Goal: Task Accomplishment & Management: Manage account settings

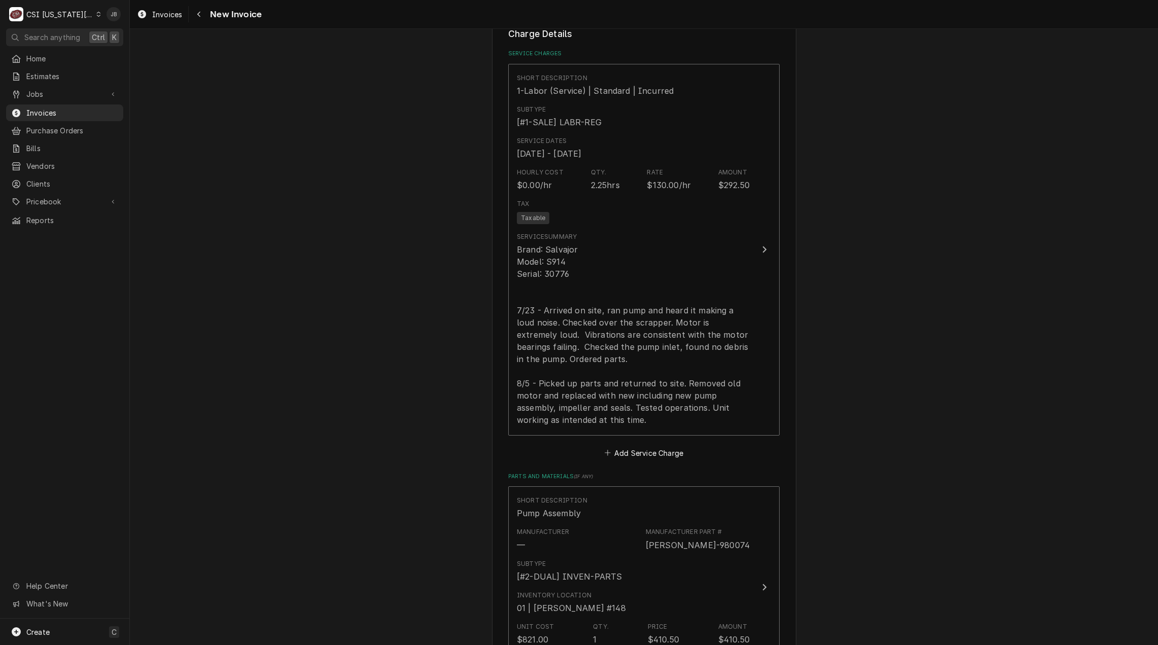
scroll to position [1167, 0]
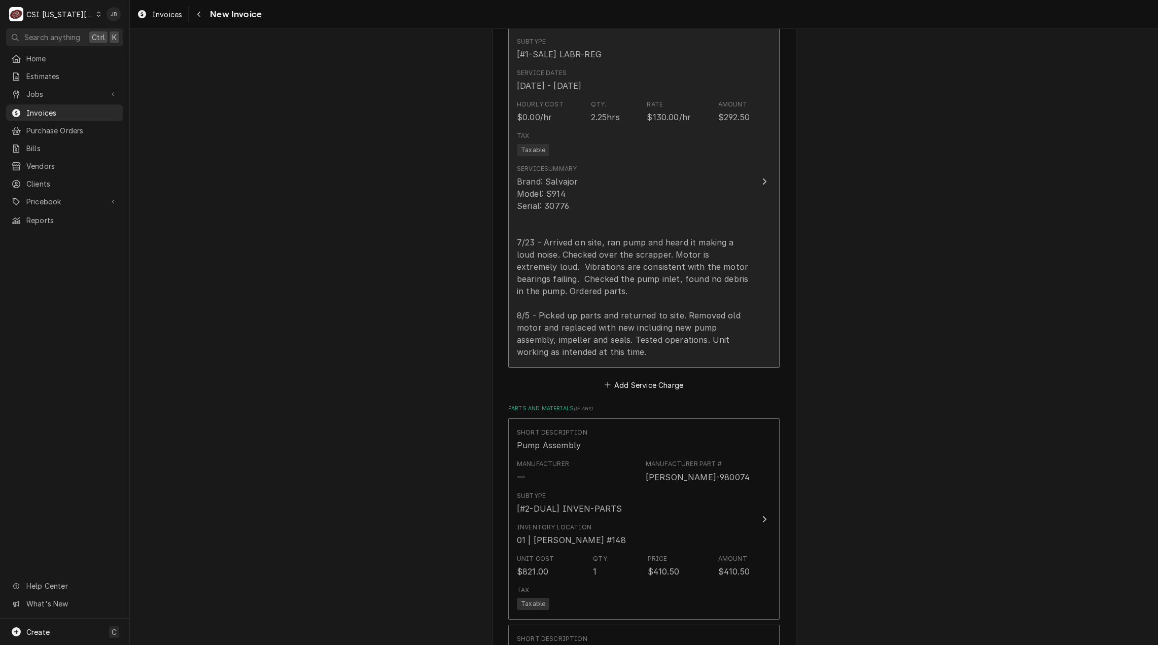
click at [680, 252] on div "Brand: Salvajor Model: S914 Serial: 30776 7/23 - Arrived on site, ran pump and …" at bounding box center [633, 267] width 233 height 183
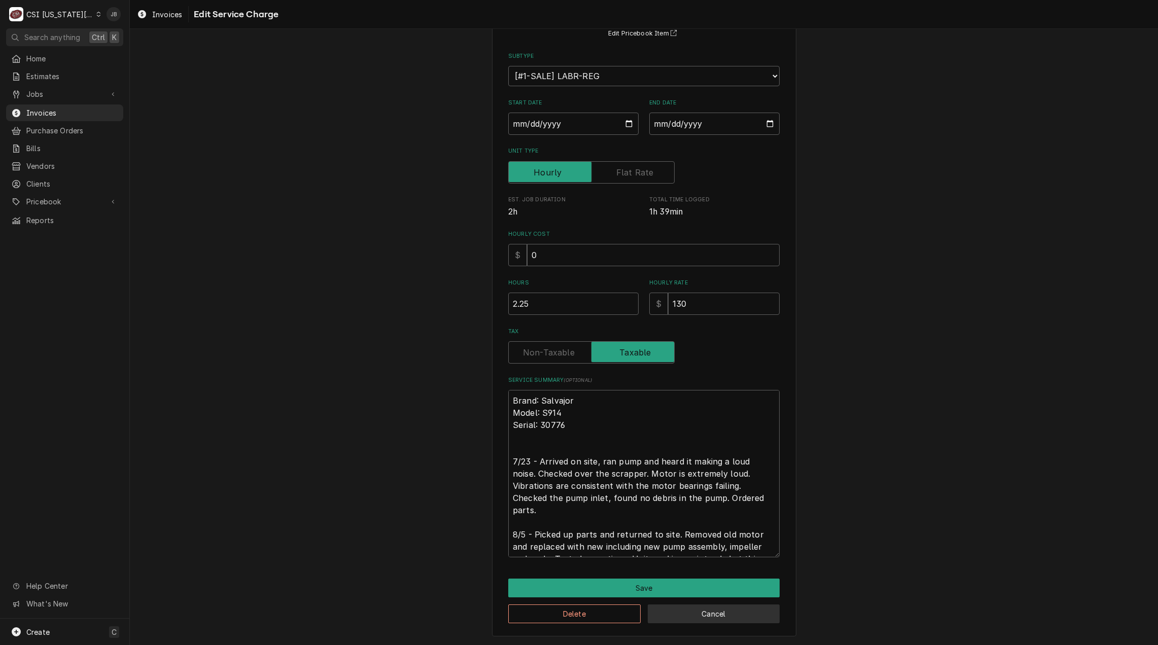
click at [734, 616] on button "Cancel" at bounding box center [714, 614] width 132 height 19
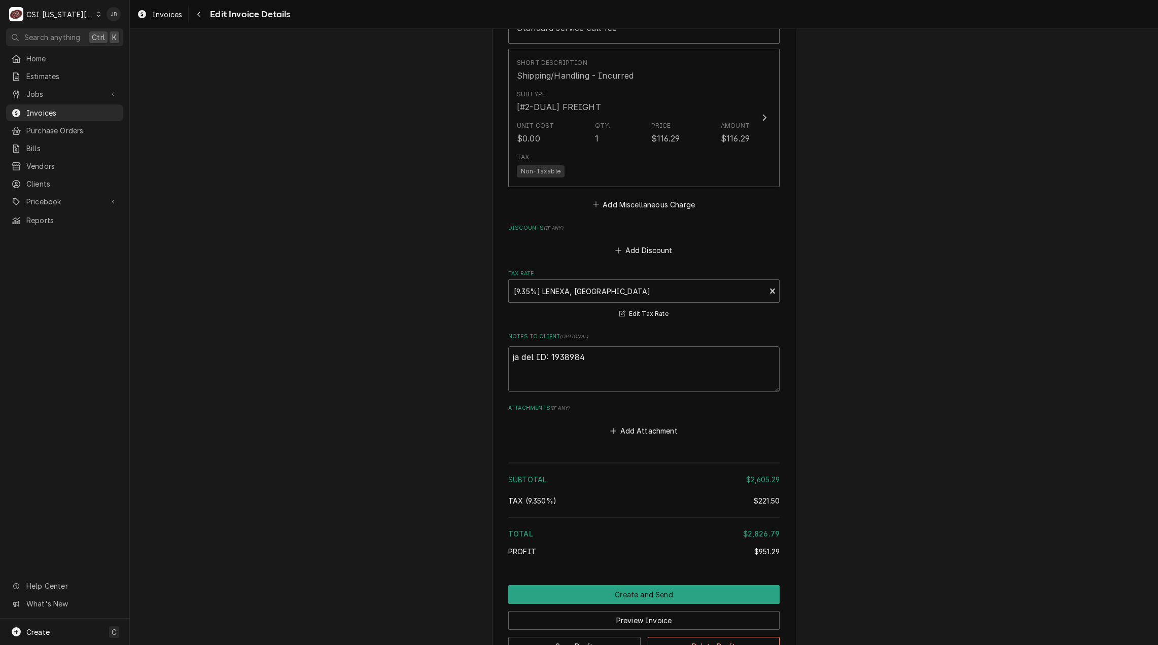
scroll to position [2227, 0]
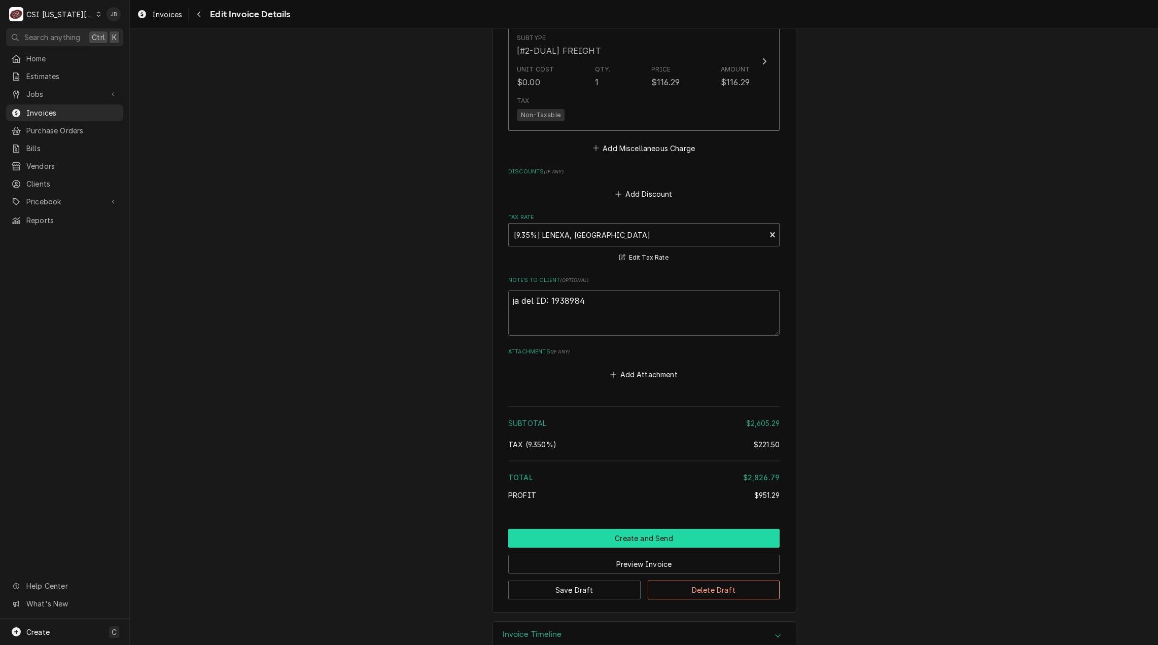
click at [607, 529] on button "Create and Send" at bounding box center [643, 538] width 271 height 19
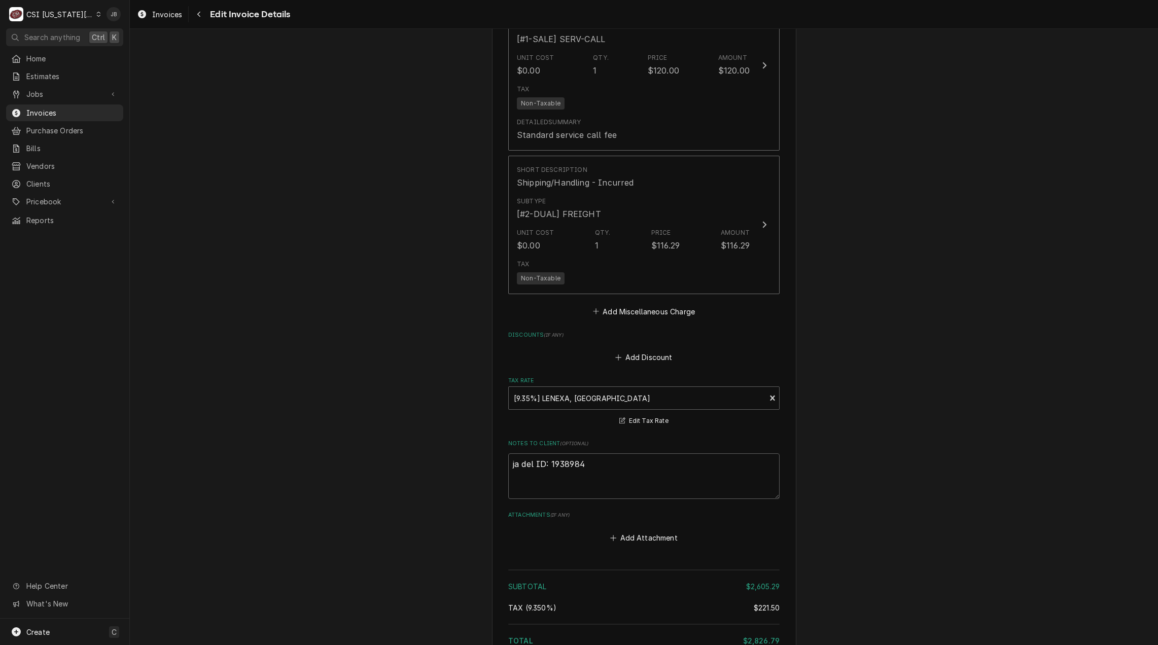
type textarea "x"
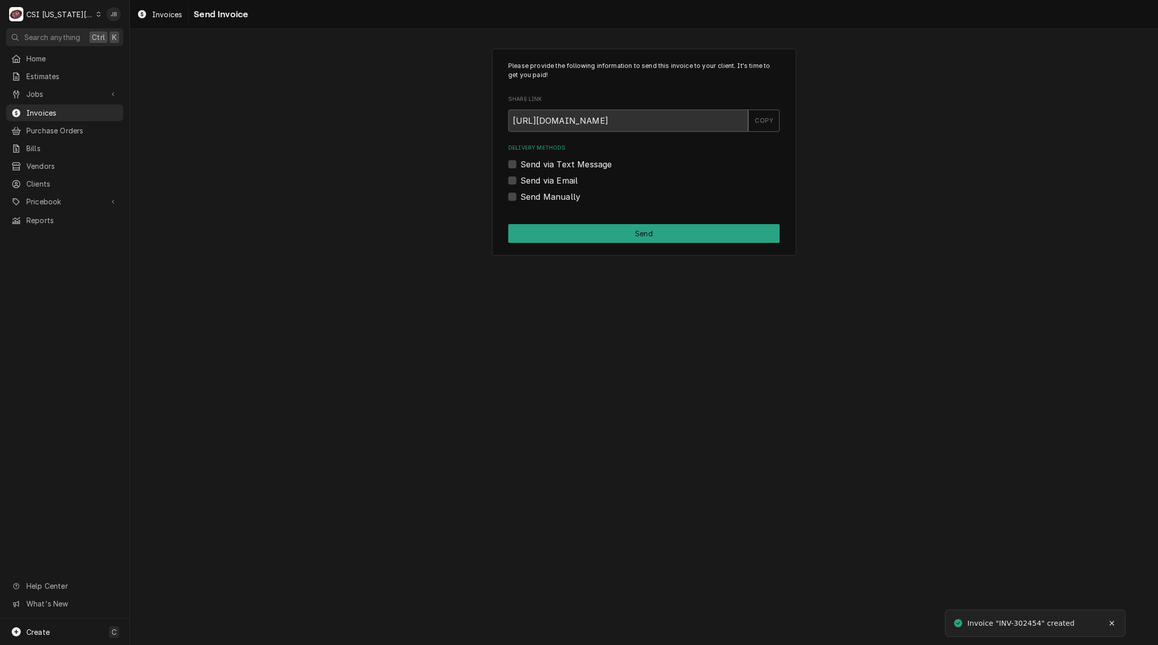
click at [553, 180] on label "Send via Email" at bounding box center [549, 181] width 57 height 12
click at [553, 180] on input "Send via Email" at bounding box center [656, 186] width 271 height 22
checkbox input "true"
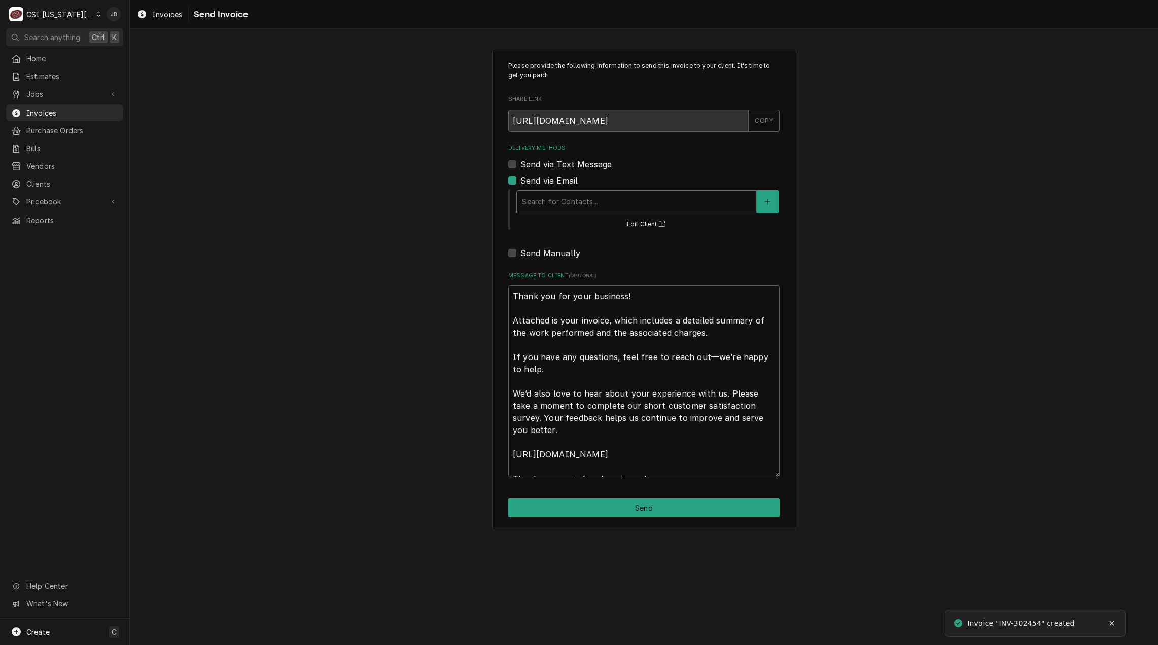
click at [568, 204] on div "Delivery Methods" at bounding box center [636, 202] width 229 height 18
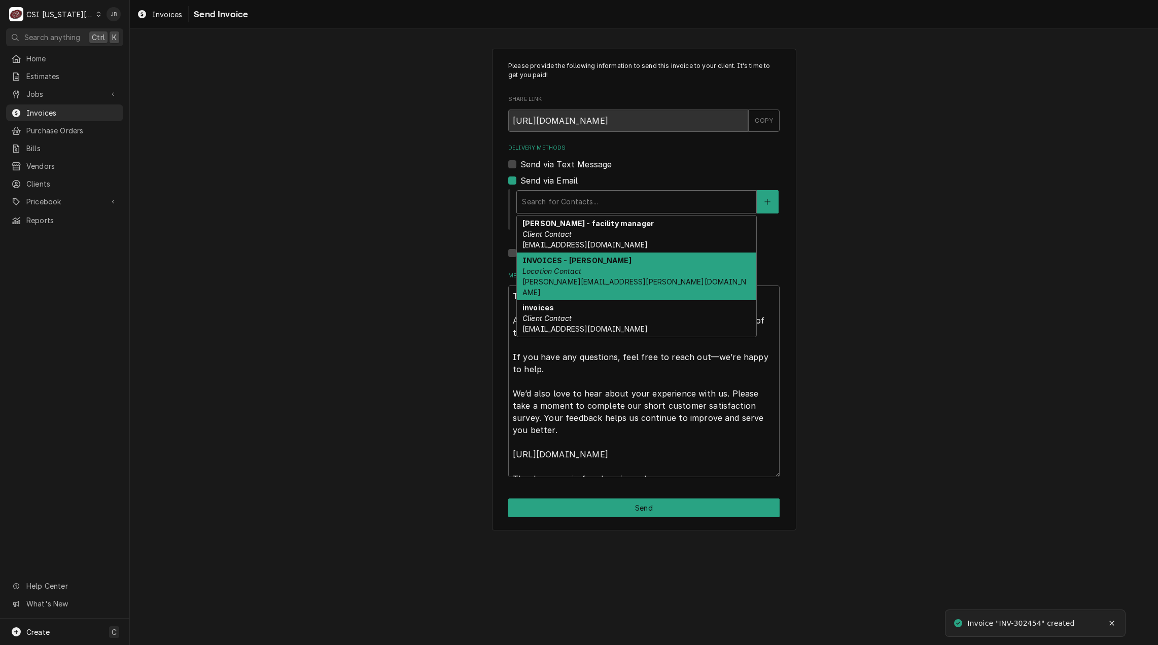
click at [594, 266] on div "INVOICES - NANCY Location Contact NANCY.MANUEL@CSI1.COM" at bounding box center [636, 277] width 239 height 48
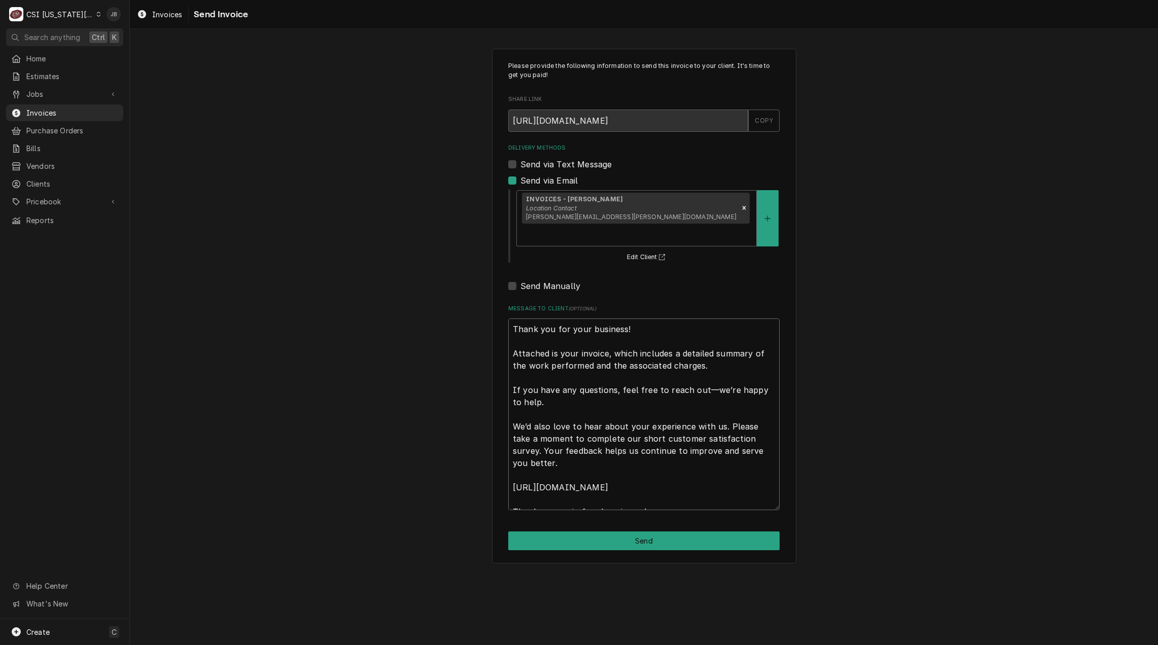
scroll to position [12, 0]
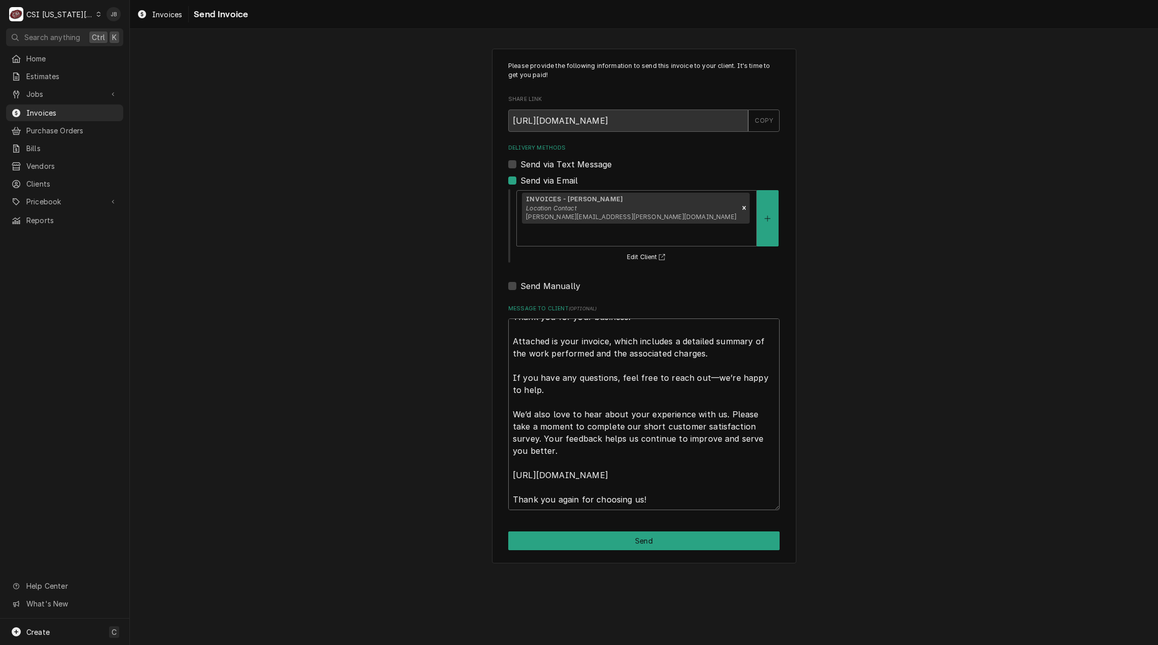
drag, startPoint x: 512, startPoint y: 309, endPoint x: 1093, endPoint y: 672, distance: 685.3
click at [1093, 645] on html "C CSI Kansas City JB Search anything Ctrl K Home Estimates Jobs Jobs Job Series…" at bounding box center [579, 322] width 1158 height 645
type textarea "x"
type textarea "a"
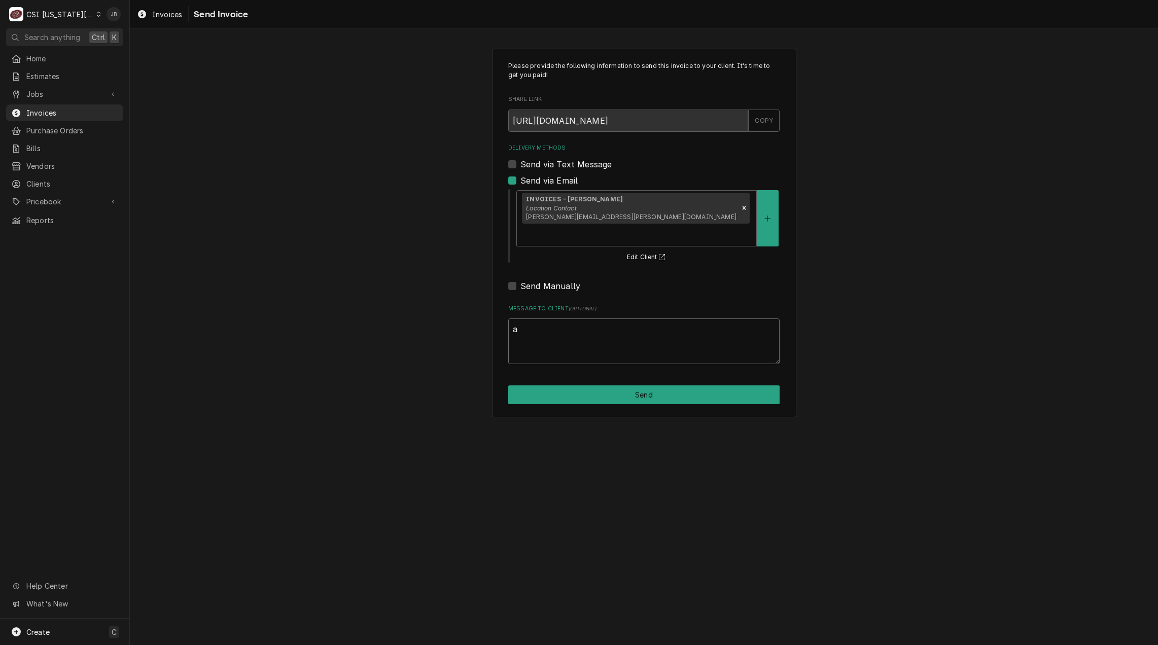
scroll to position [0, 0]
type textarea "x"
type textarea "ap"
type textarea "x"
type textarea "app"
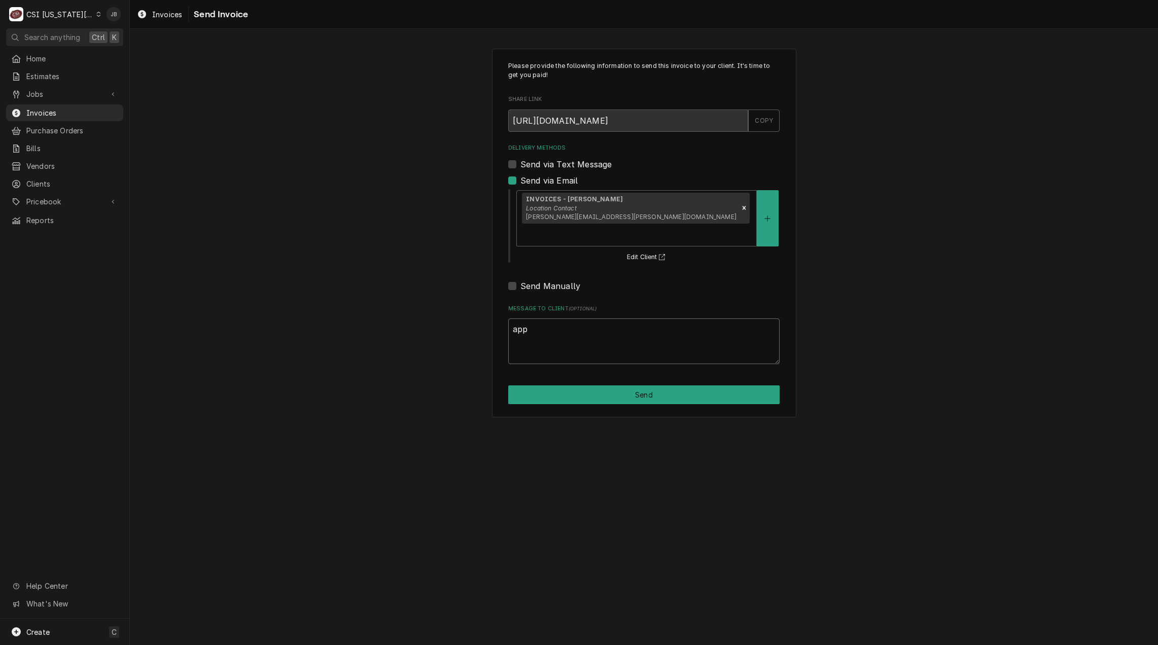
type textarea "x"
type textarea "appr"
type textarea "x"
type textarea "appro"
type textarea "x"
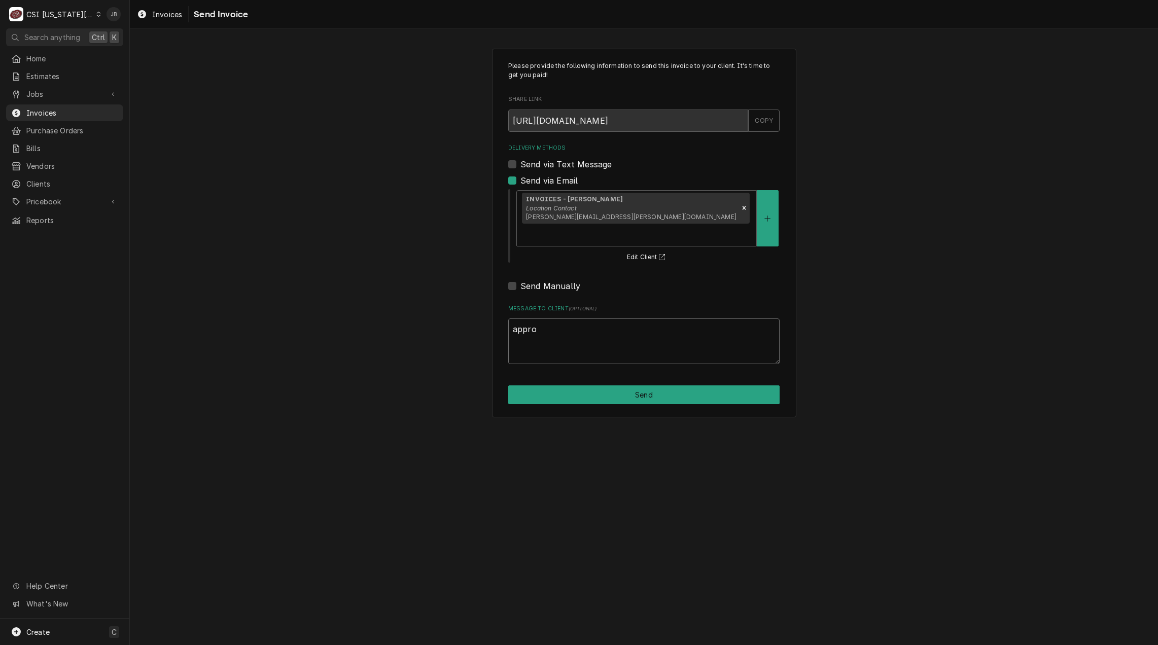
type textarea "approv"
type textarea "x"
type textarea "approve"
type textarea "x"
type textarea "approved"
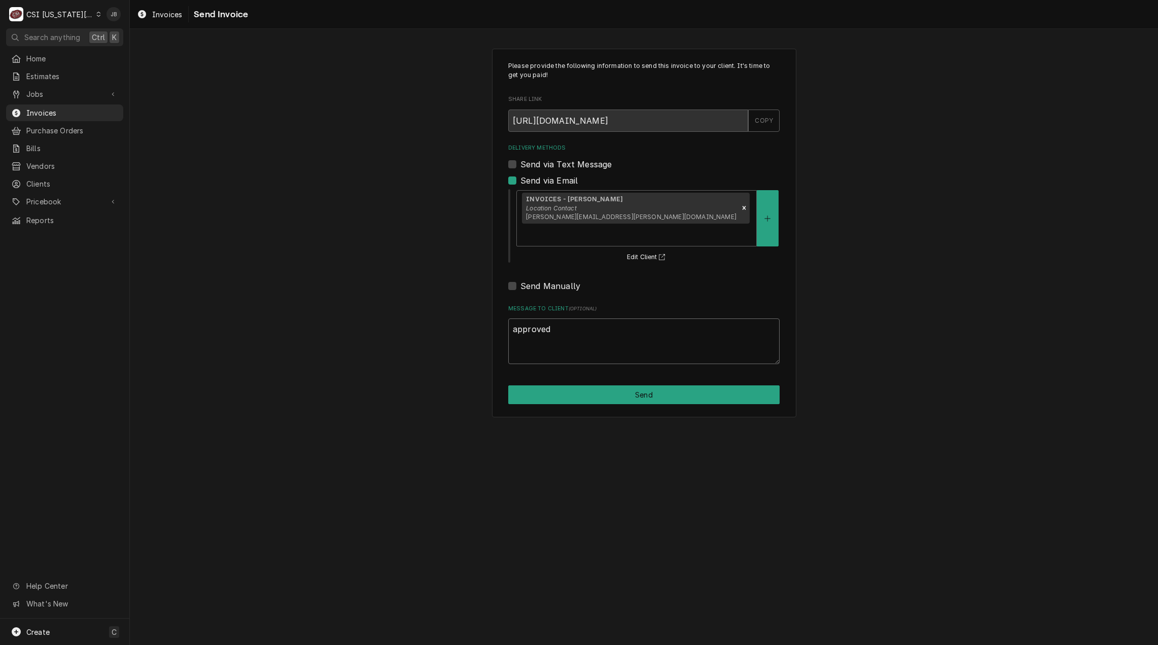
type textarea "x"
type textarea "approved"
click at [686, 386] on button "Send" at bounding box center [643, 395] width 271 height 19
type textarea "x"
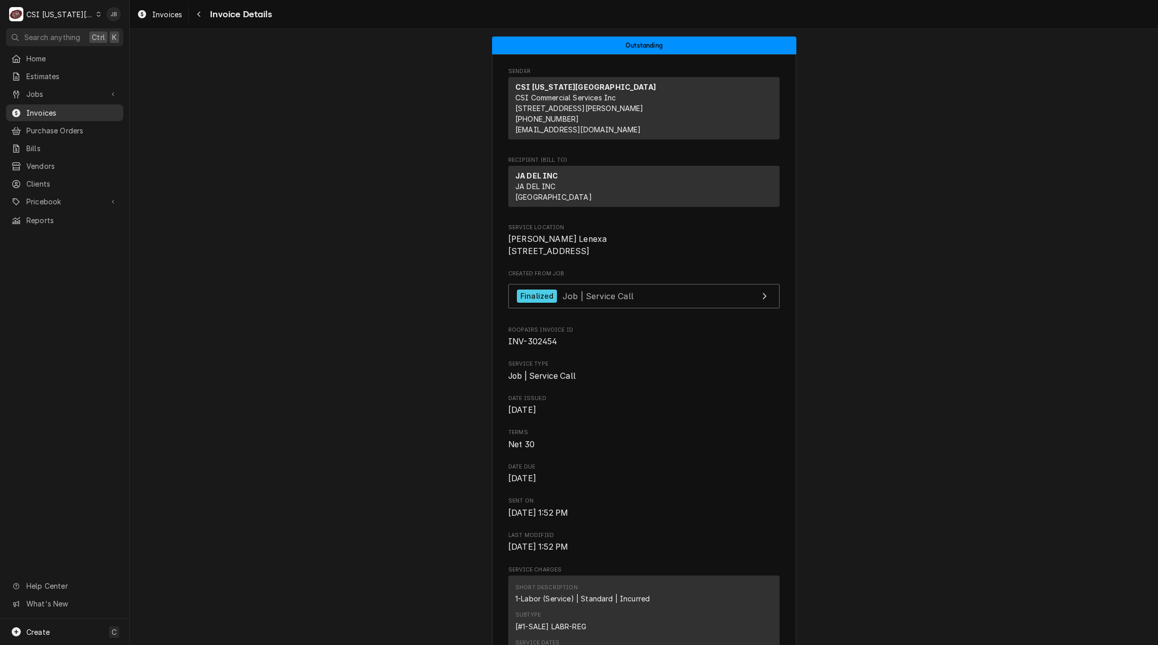
click at [75, 110] on span "Invoices" at bounding box center [72, 113] width 92 height 11
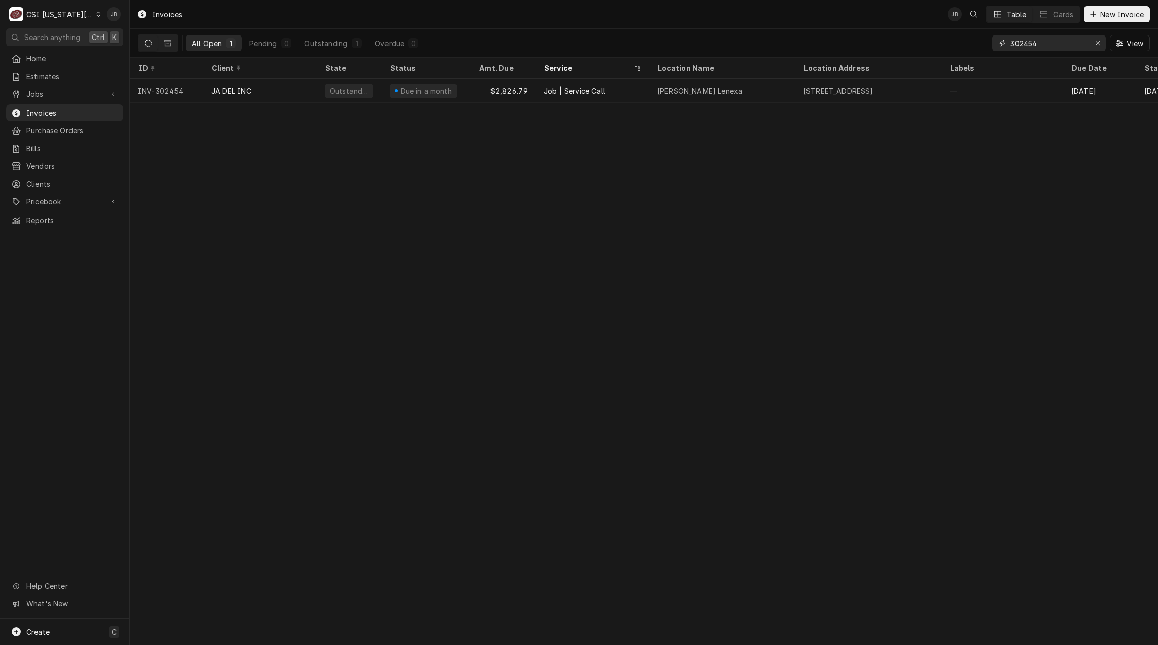
click at [1057, 44] on input "302454" at bounding box center [1049, 43] width 76 height 16
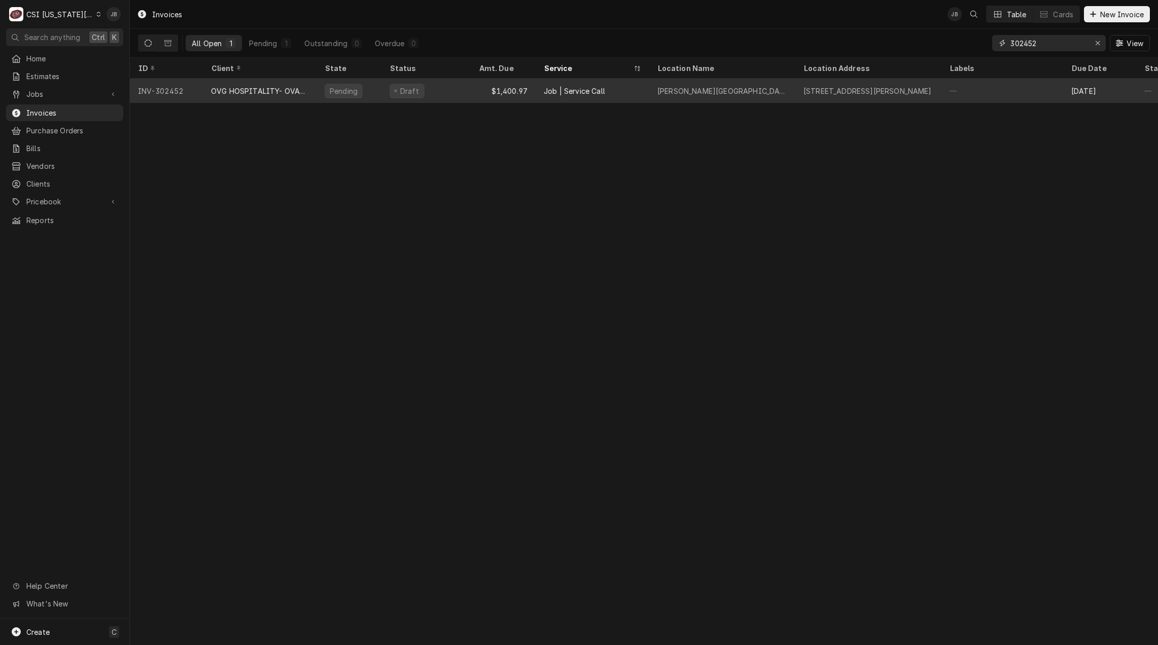
type input "302452"
click at [385, 89] on div "Draft" at bounding box center [426, 91] width 89 height 24
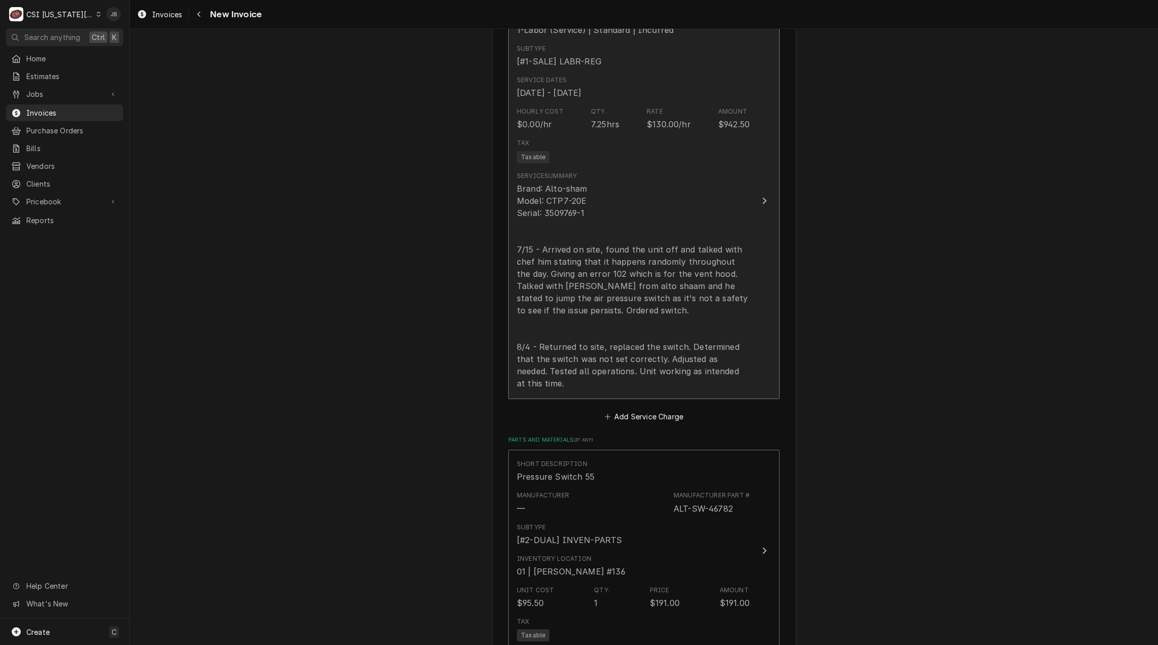
scroll to position [763, 0]
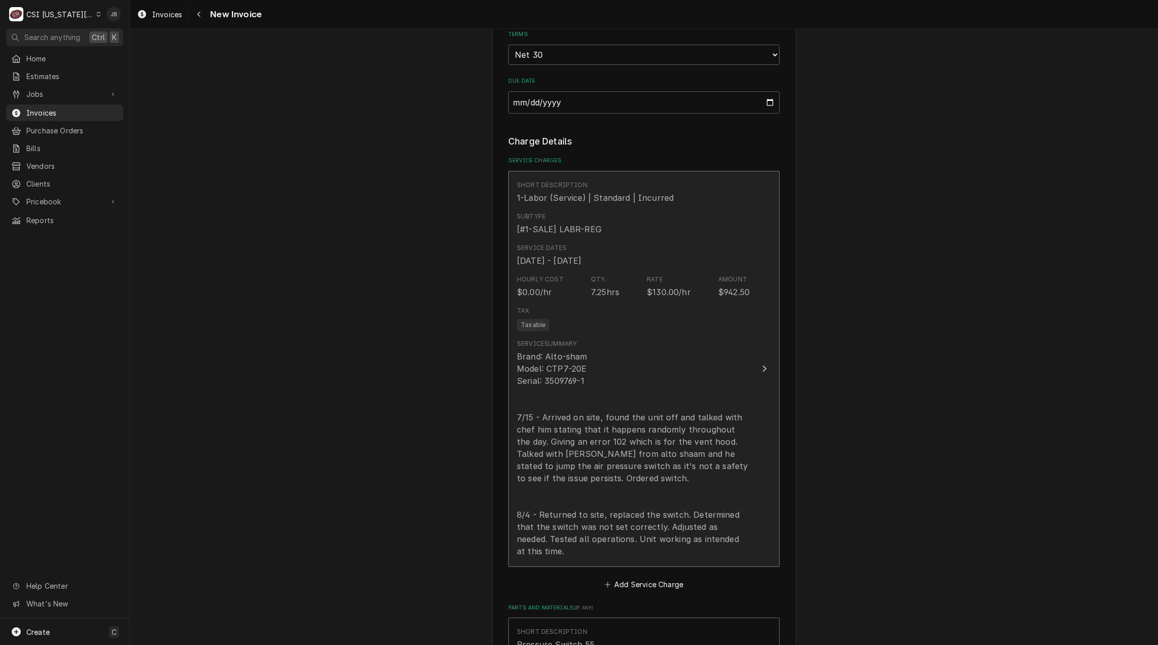
click at [653, 392] on div "Brand: Alto-sham Model: CTP7-20E Serial: 3509769-1 7/15 - Arrived on site, foun…" at bounding box center [633, 454] width 233 height 207
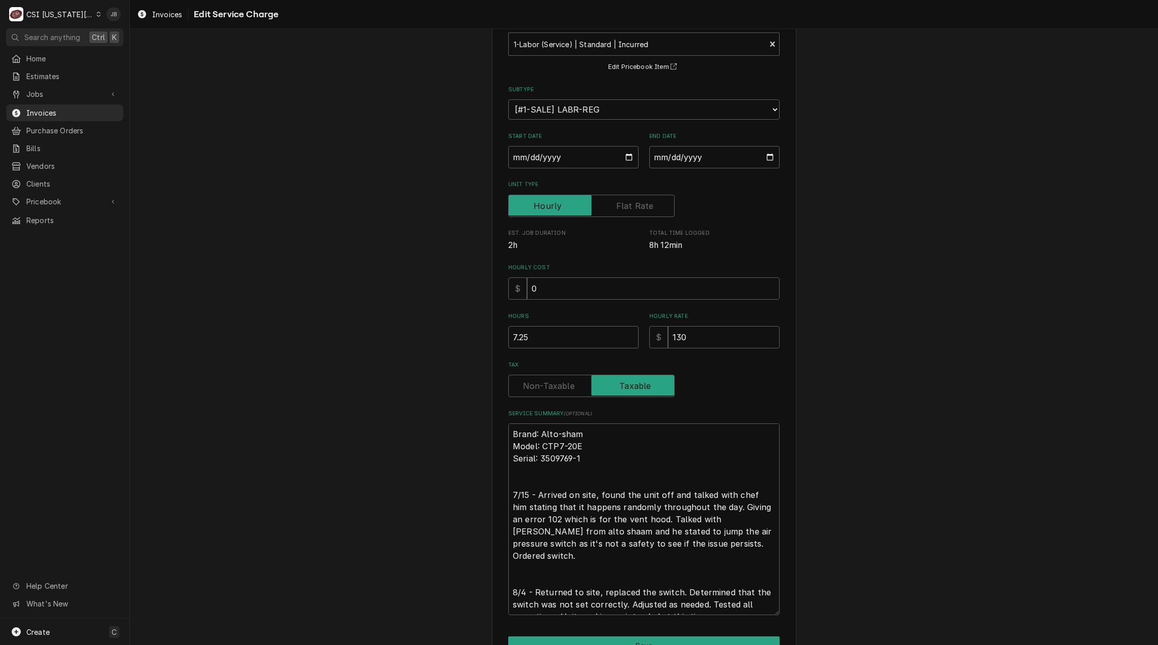
scroll to position [121, 0]
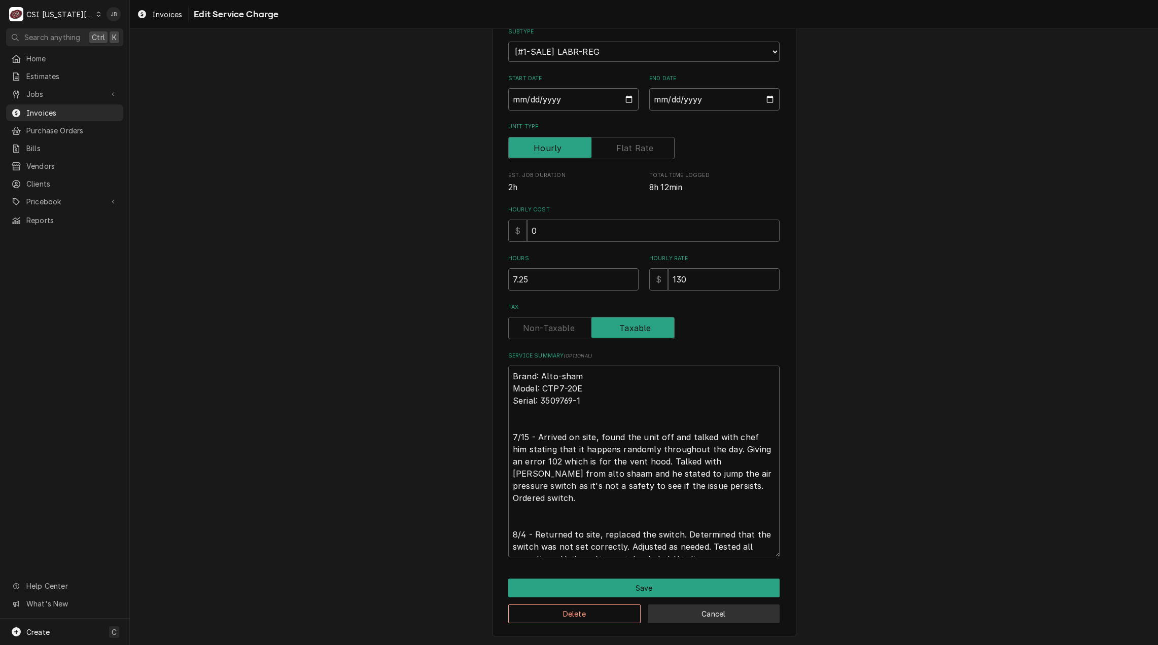
click at [707, 616] on button "Cancel" at bounding box center [714, 614] width 132 height 19
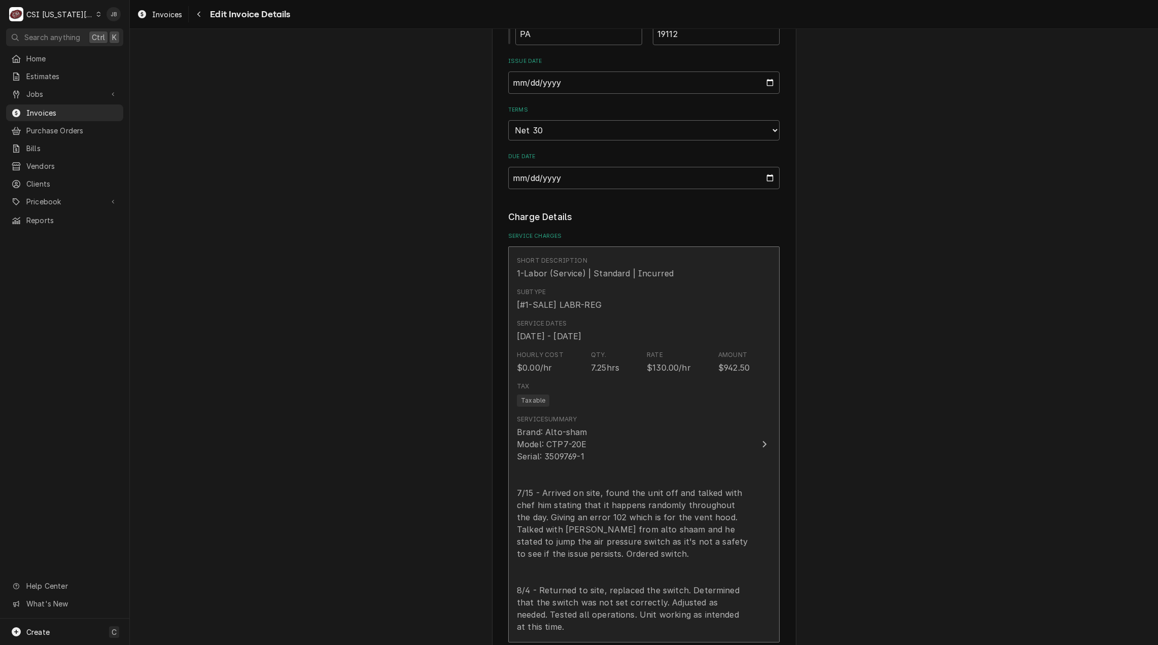
scroll to position [750, 0]
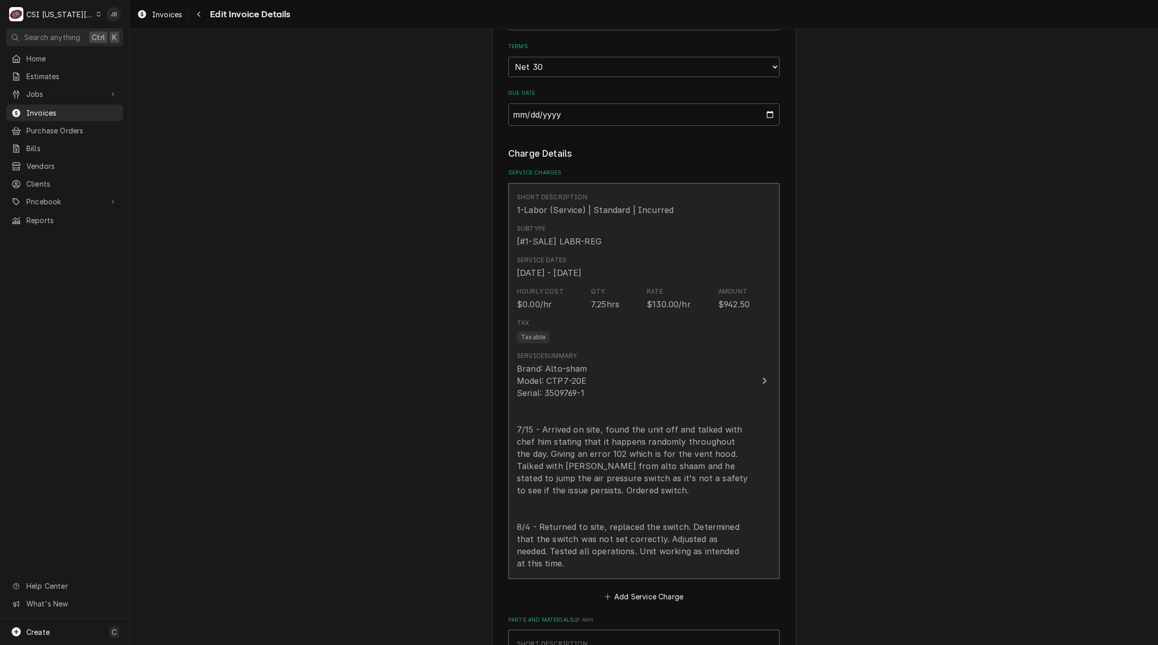
click at [665, 453] on div "Brand: Alto-sham Model: CTP7-20E Serial: 3509769-1 7/15 - Arrived on site, foun…" at bounding box center [633, 466] width 233 height 207
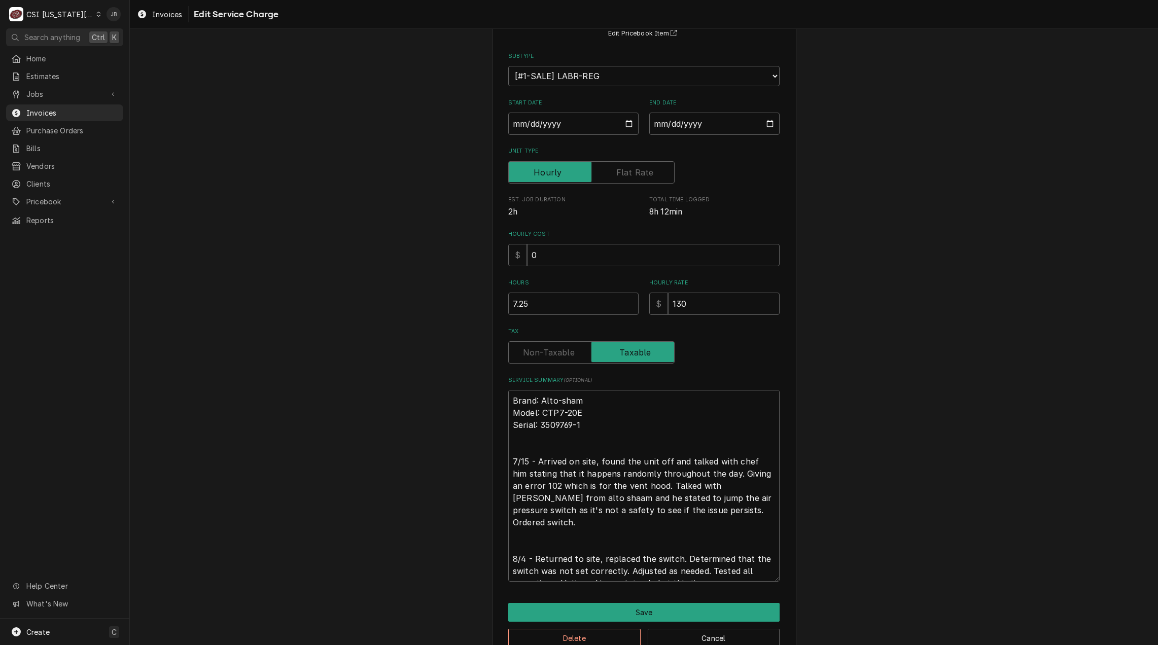
scroll to position [121, 0]
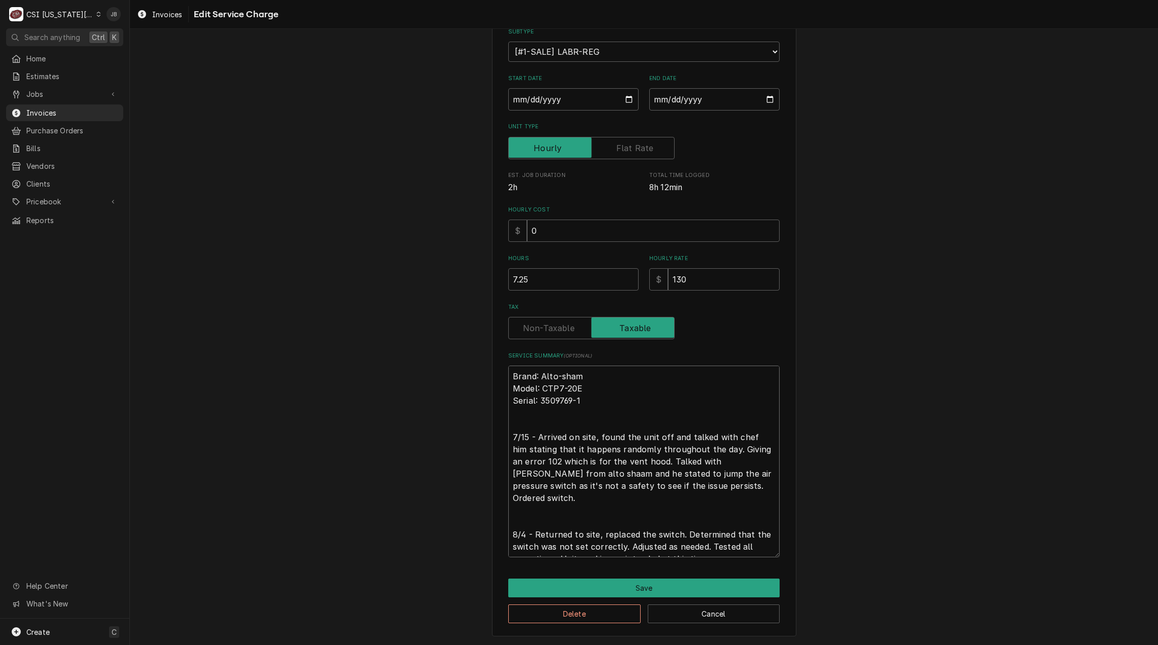
click at [641, 474] on textarea "Brand: Alto-sham Model: CTP7-20E Serial: 3509769-1 7/15 - Arrived on site, foun…" at bounding box center [643, 462] width 271 height 192
drag, startPoint x: 648, startPoint y: 473, endPoint x: 653, endPoint y: 459, distance: 15.1
click at [653, 459] on textarea "Brand: Alto-sham Model: CTP7-20E Serial: 3509769-1 7/15 - Arrived on site, foun…" at bounding box center [643, 462] width 271 height 192
type textarea "x"
type textarea "Brand: Alto-sham Model: CTP7-20E Serial: 3509769-1 7/15 - Arrived on site, foun…"
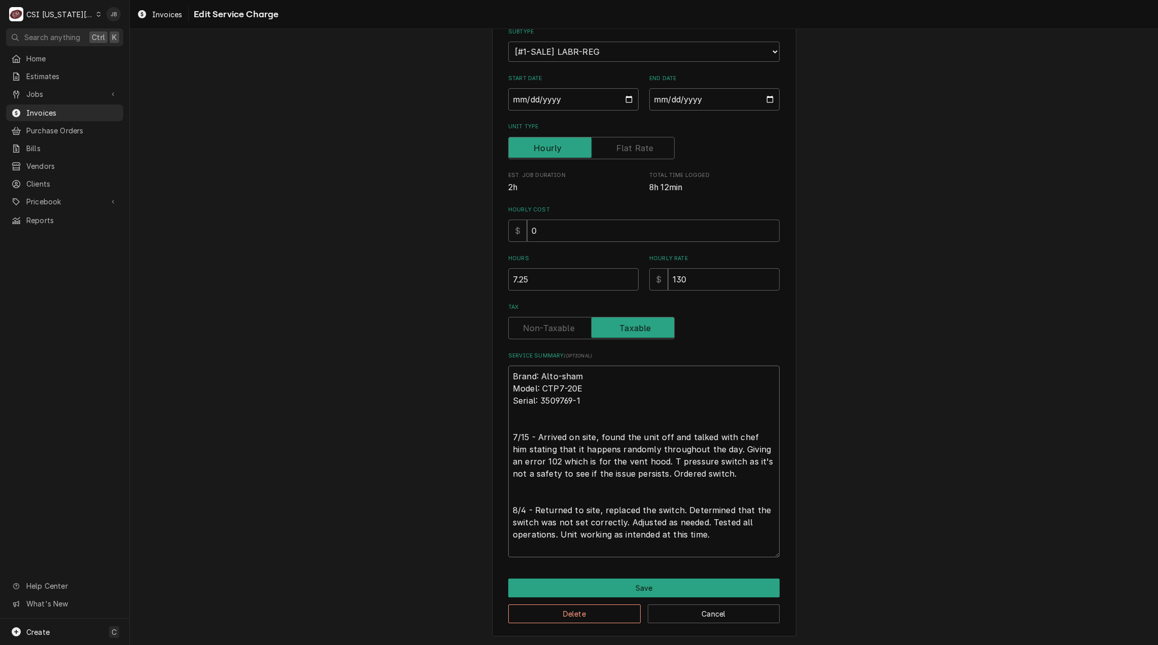
scroll to position [109, 0]
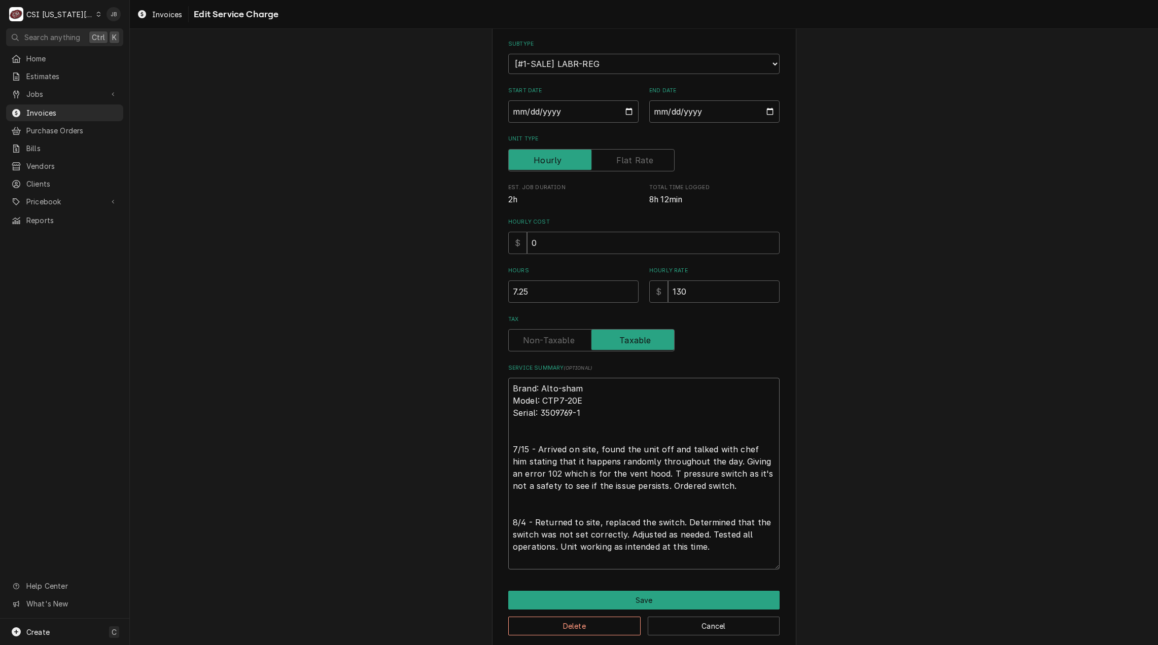
type textarea "x"
type textarea "Brand: Alto-sham Model: CTP7-20E Serial: 3509769-1 7/15 - Arrived on site, foun…"
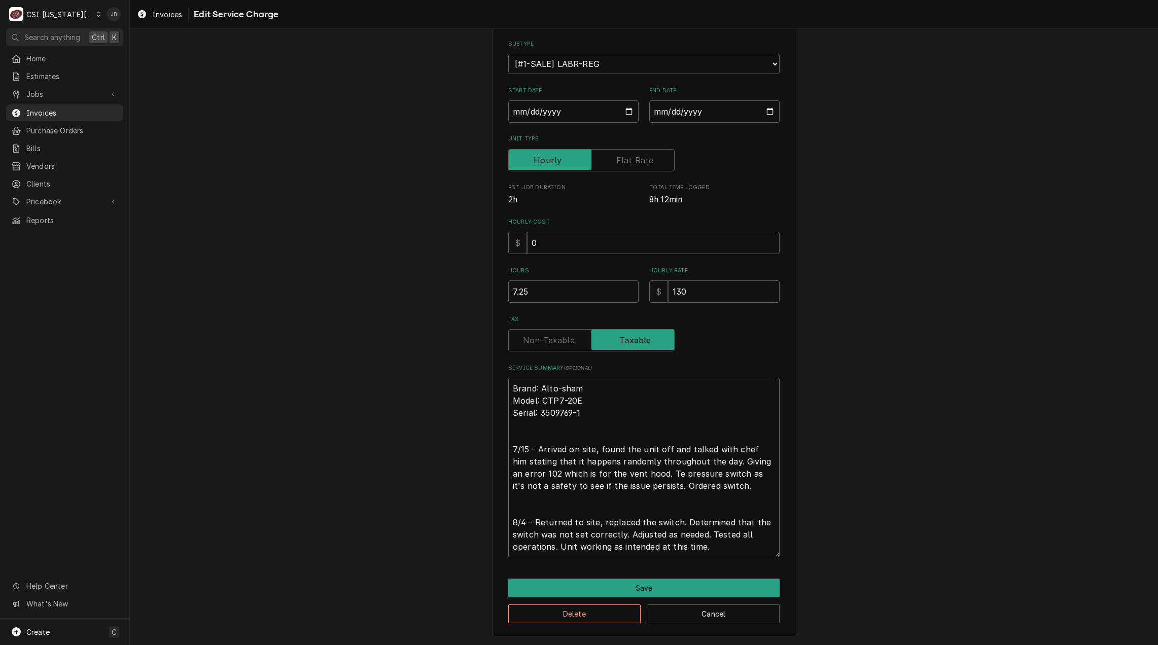
type textarea "x"
type textarea "Brand: Alto-sham Model: CTP7-20E Serial: 3509769-1 7/15 - Arrived on site, foun…"
type textarea "x"
type textarea "Brand: Alto-sham Model: CTP7-20E Serial: 3509769-1 7/15 - Arrived on site, foun…"
type textarea "x"
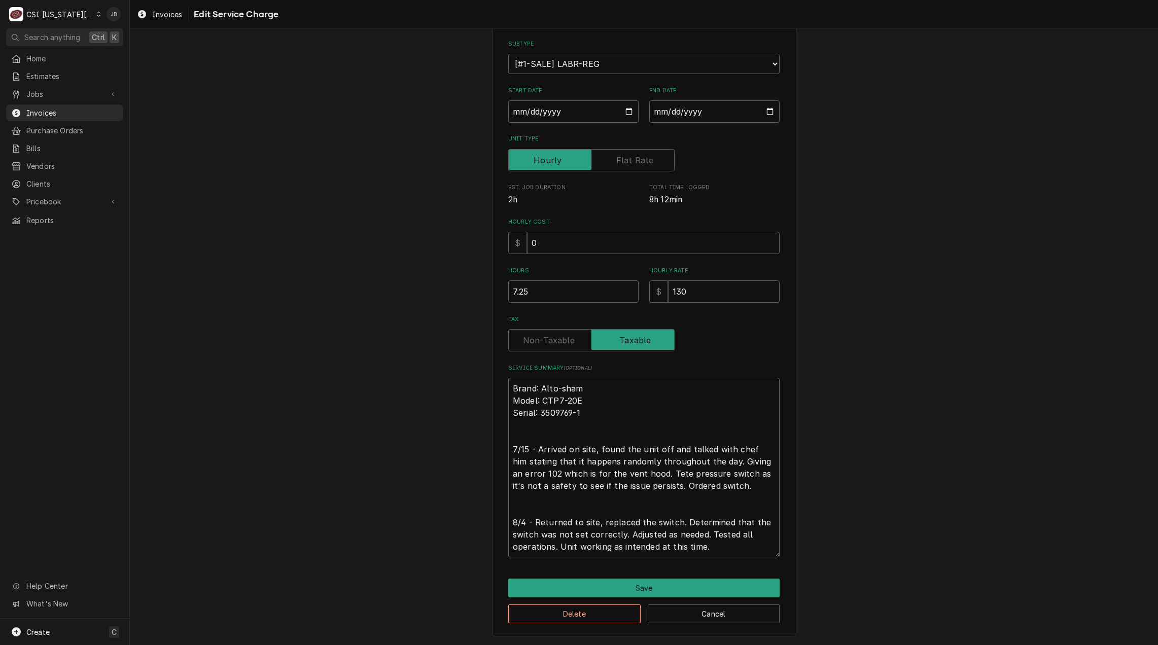
type textarea "Brand: Alto-sham Model: CTP7-20E Serial: 3509769-1 7/15 - Arrived on site, foun…"
type textarea "x"
type textarea "Brand: Alto-sham Model: CTP7-20E Serial: 3509769-1 7/15 - Arrived on site, foun…"
type textarea "x"
type textarea "Brand: Alto-sham Model: CTP7-20E Serial: 3509769-1 7/15 - Arrived on site, foun…"
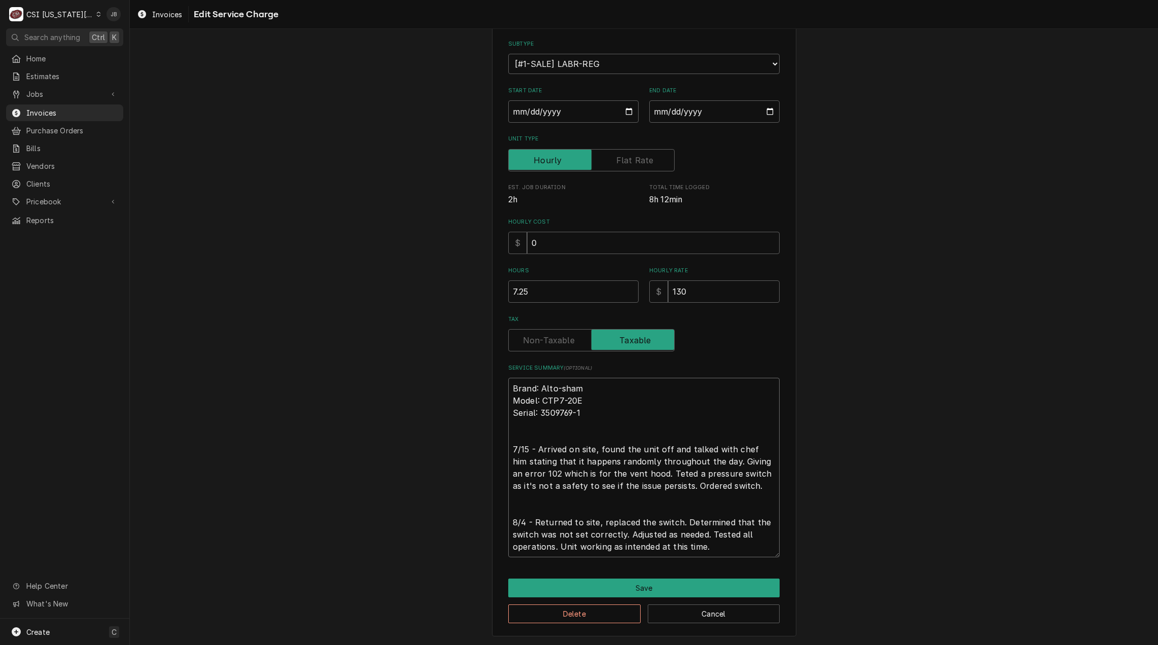
type textarea "x"
type textarea "Brand: Alto-sham Model: CTP7-20E Serial: 3509769-1 7/15 - Arrived on site, foun…"
type textarea "x"
type textarea "Brand: Alto-sham Model: CTP7-20E Serial: 3509769-1 7/15 - Arrived on site, foun…"
type textarea "x"
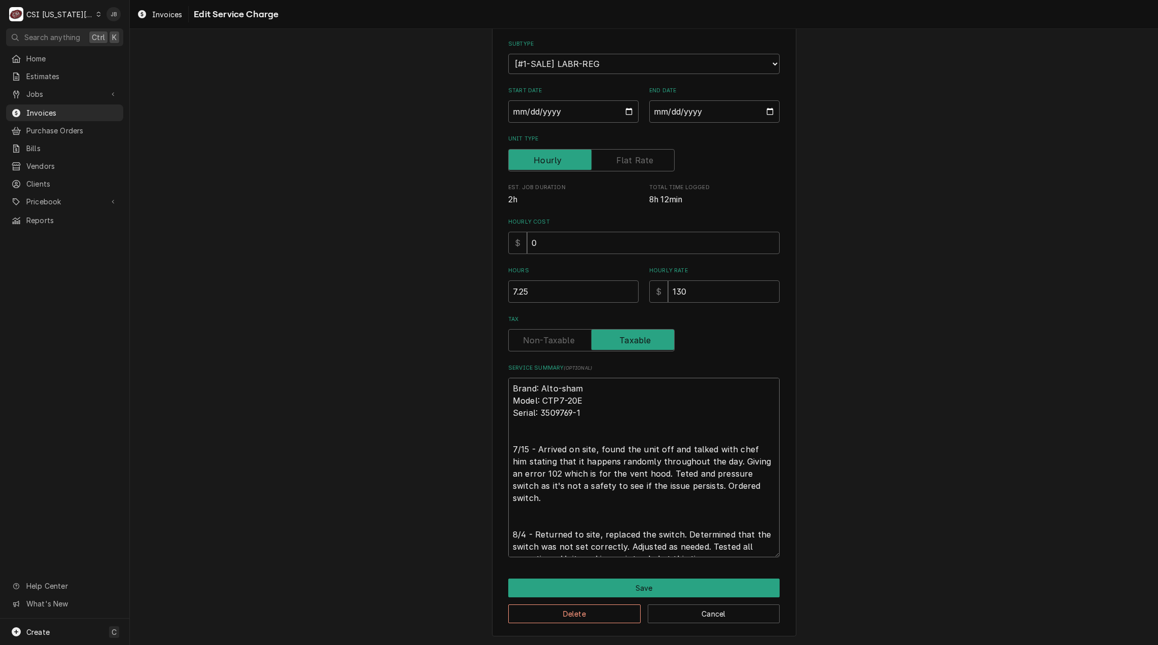
type textarea "Brand: Alto-sham Model: CTP7-20E Serial: 3509769-1 7/15 - Arrived on site, foun…"
type textarea "x"
type textarea "Brand: Alto-sham Model: CTP7-20E Serial: 3509769-1 7/15 - Arrived on site, foun…"
type textarea "x"
type textarea "Brand: Alto-sham Model: CTP7-20E Serial: 3509769-1 7/15 - Arrived on site, foun…"
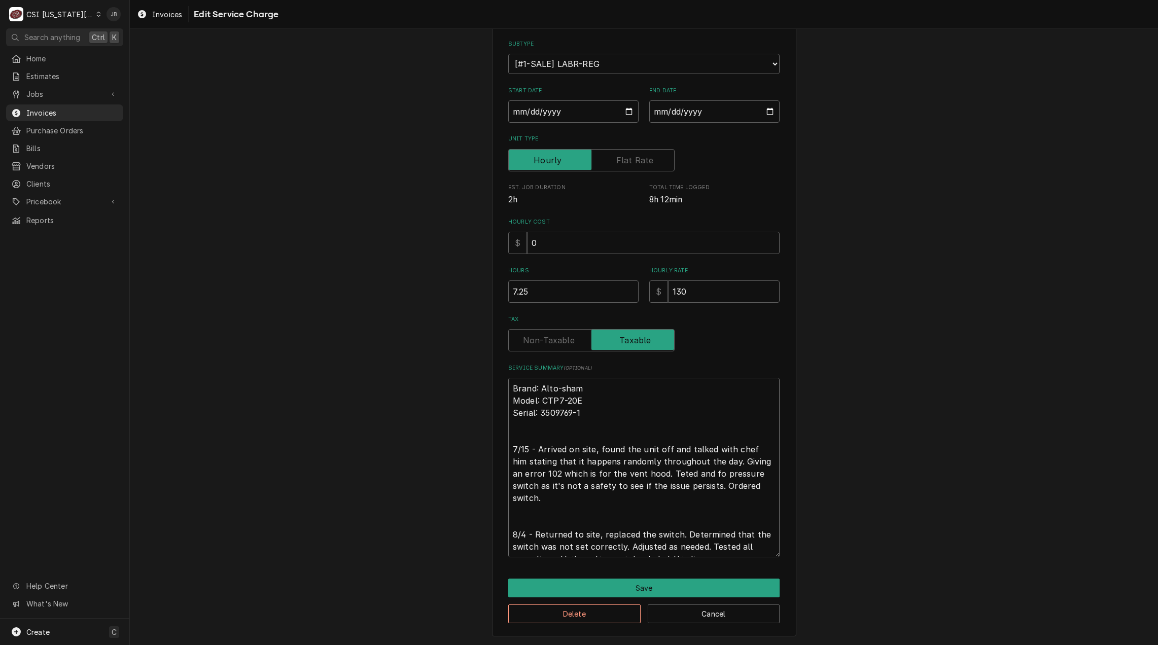
type textarea "x"
type textarea "Brand: Alto-sham Model: CTP7-20E Serial: 3509769-1 7/15 - Arrived on site, foun…"
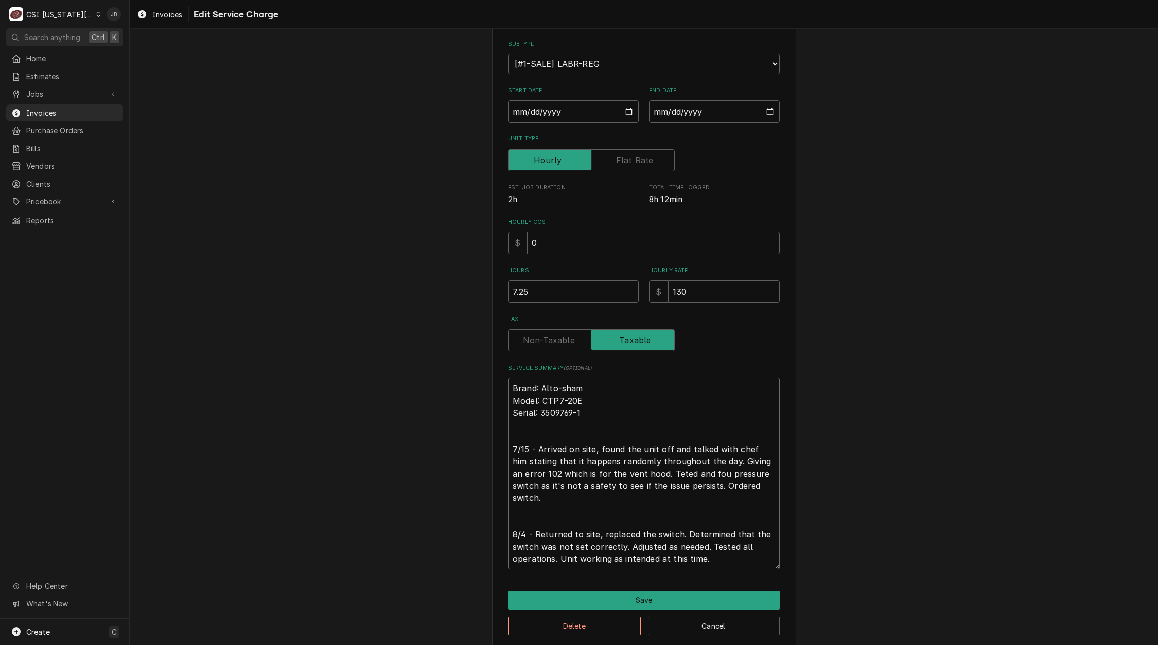
scroll to position [121, 0]
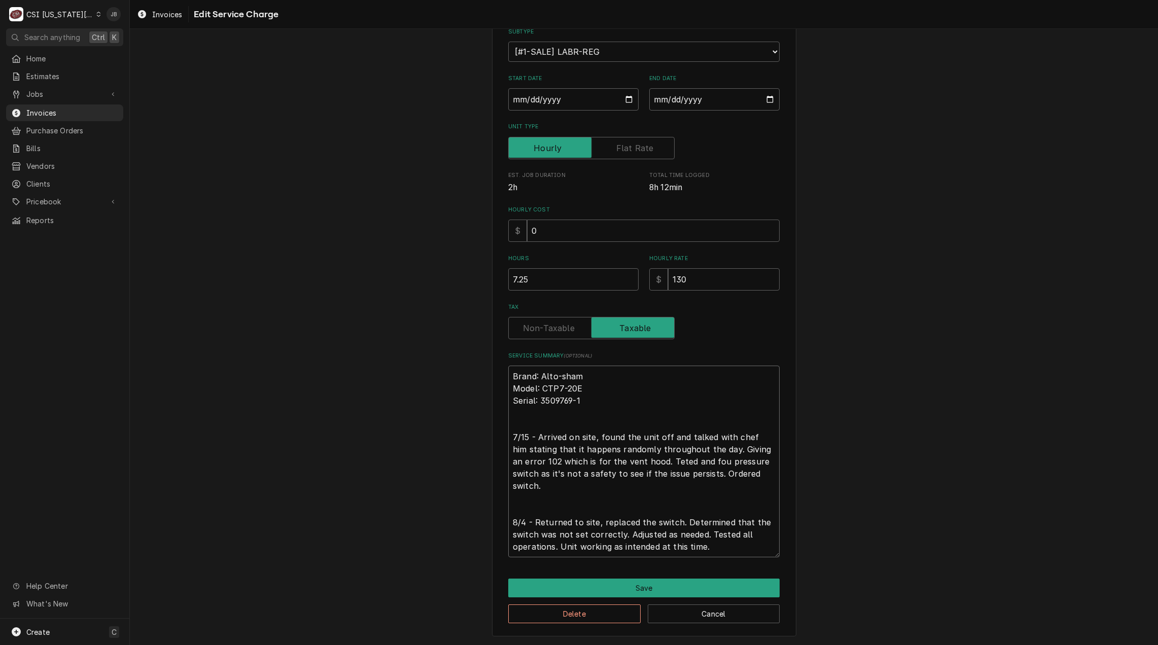
type textarea "x"
type textarea "Brand: Alto-sham Model: CTP7-20E Serial: 3509769-1 7/15 - Arrived on site, foun…"
type textarea "x"
type textarea "Brand: Alto-sham Model: CTP7-20E Serial: 3509769-1 7/15 - Arrived on site, foun…"
type textarea "x"
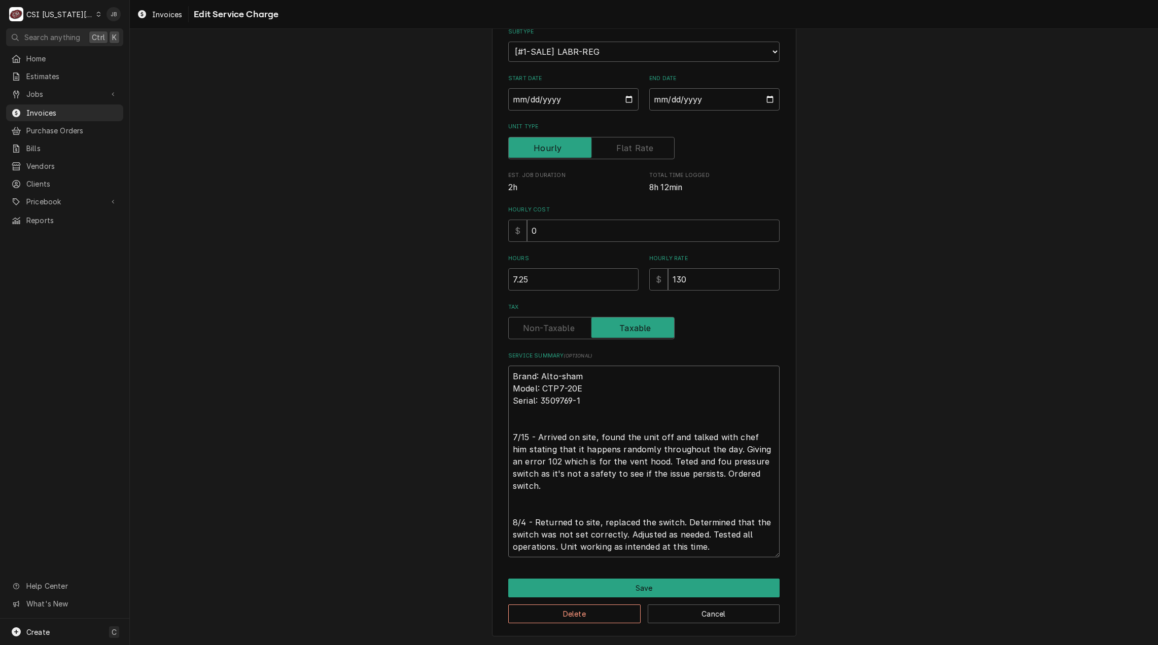
type textarea "Brand: Alto-sham Model: CTP7-20E Serial: 3509769-1 7/15 - Arrived on site, foun…"
type textarea "x"
type textarea "Brand: Alto-sham Model: CTP7-20E Serial: 3509769-1 7/15 - Arrived on site, foun…"
type textarea "x"
type textarea "Brand: Alto-sham Model: CTP7-20E Serial: 3509769-1 7/15 - Arrived on site, foun…"
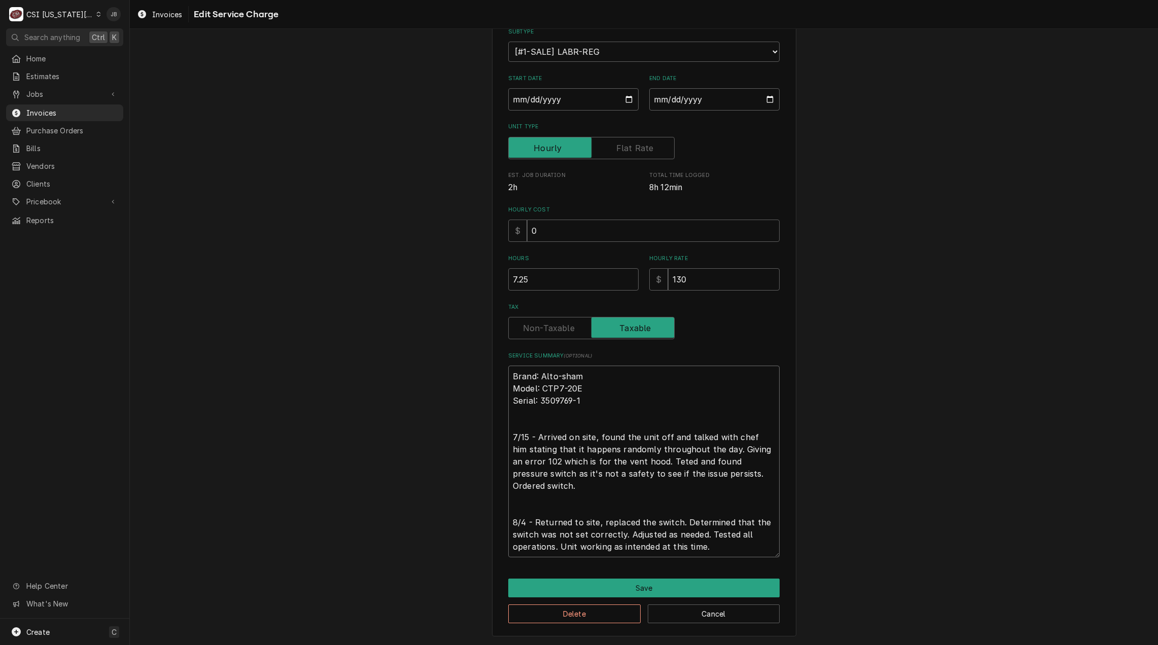
type textarea "x"
type textarea "Brand: Alto-sham Model: CTP7-20E Serial: 3509769-1 7/15 - Arrived on site, foun…"
type textarea "x"
type textarea "Brand: Alto-sham Model: CTP7-20E Serial: 3509769-1 7/15 - Arrived on site, foun…"
type textarea "x"
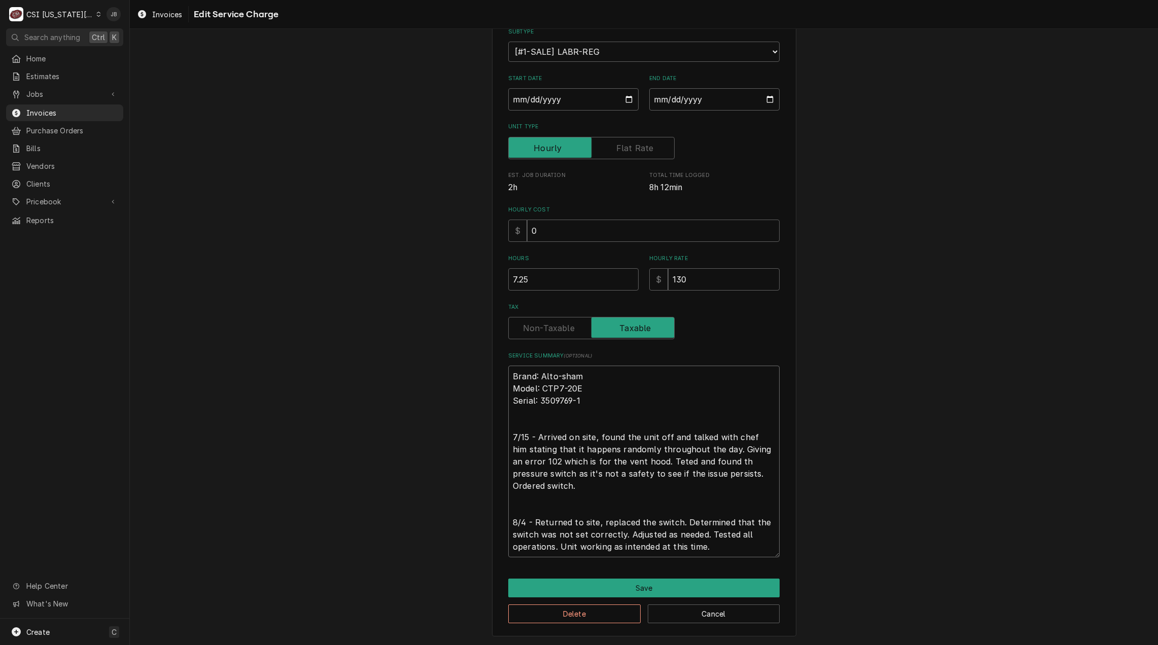
type textarea "Brand: Alto-sham Model: CTP7-20E Serial: 3509769-1 7/15 - Arrived on site, foun…"
type textarea "x"
type textarea "Brand: Alto-sham Model: CTP7-20E Serial: 3509769-1 7/15 - Arrived on site, foun…"
type textarea "x"
type textarea "Brand: Alto-sham Model: CTP7-20E Serial: 3509769-1 7/15 - Arrived on site, foun…"
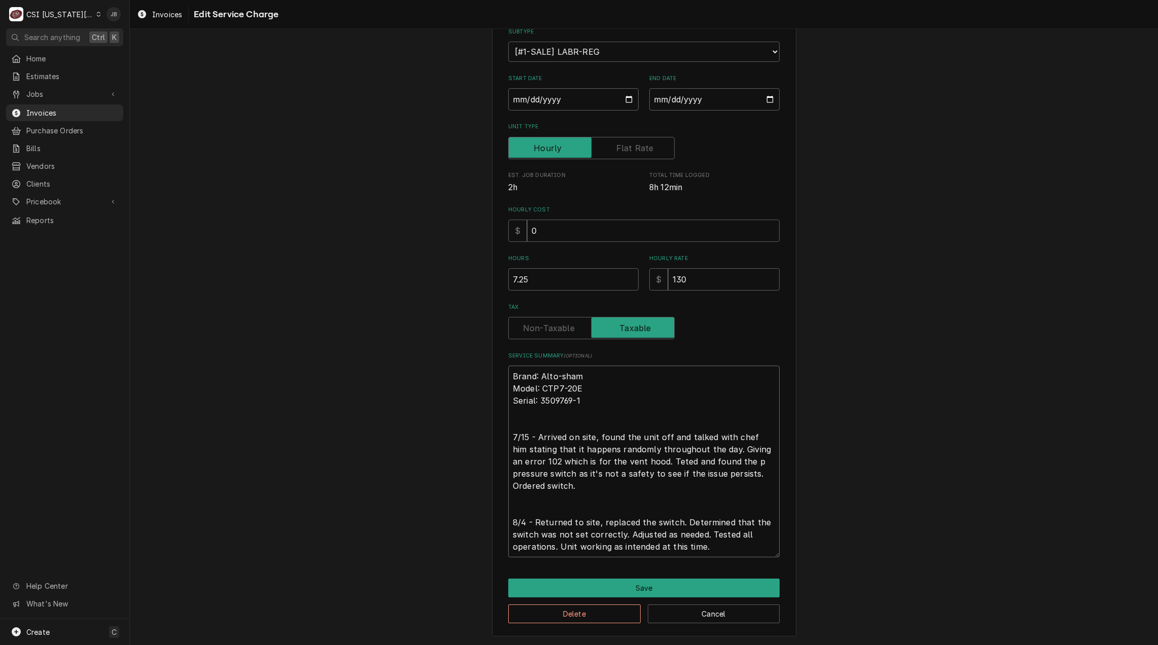
type textarea "x"
type textarea "Brand: Alto-sham Model: CTP7-20E Serial: 3509769-1 7/15 - Arrived on site, foun…"
type textarea "x"
type textarea "Brand: Alto-sham Model: CTP7-20E Serial: 3509769-1 7/15 - Arrived on site, foun…"
type textarea "x"
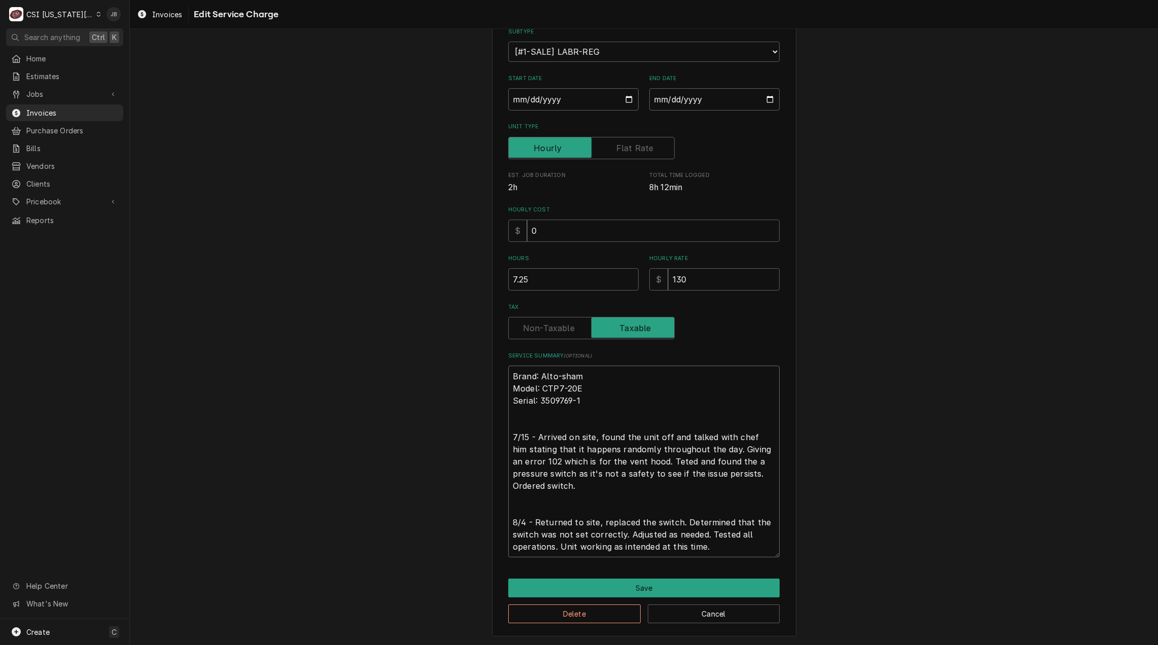
type textarea "Brand: Alto-sham Model: CTP7-20E Serial: 3509769-1 7/15 - Arrived on site, foun…"
type textarea "x"
type textarea "Brand: Alto-sham Model: CTP7-20E Serial: 3509769-1 7/15 - Arrived on site, foun…"
drag, startPoint x: 571, startPoint y: 474, endPoint x: 750, endPoint y: 474, distance: 179.1
click at [751, 474] on textarea "Brand: Alto-sham Model: CTP7-20E Serial: 3509769-1 7/15 - Arrived on site, foun…" at bounding box center [643, 462] width 271 height 192
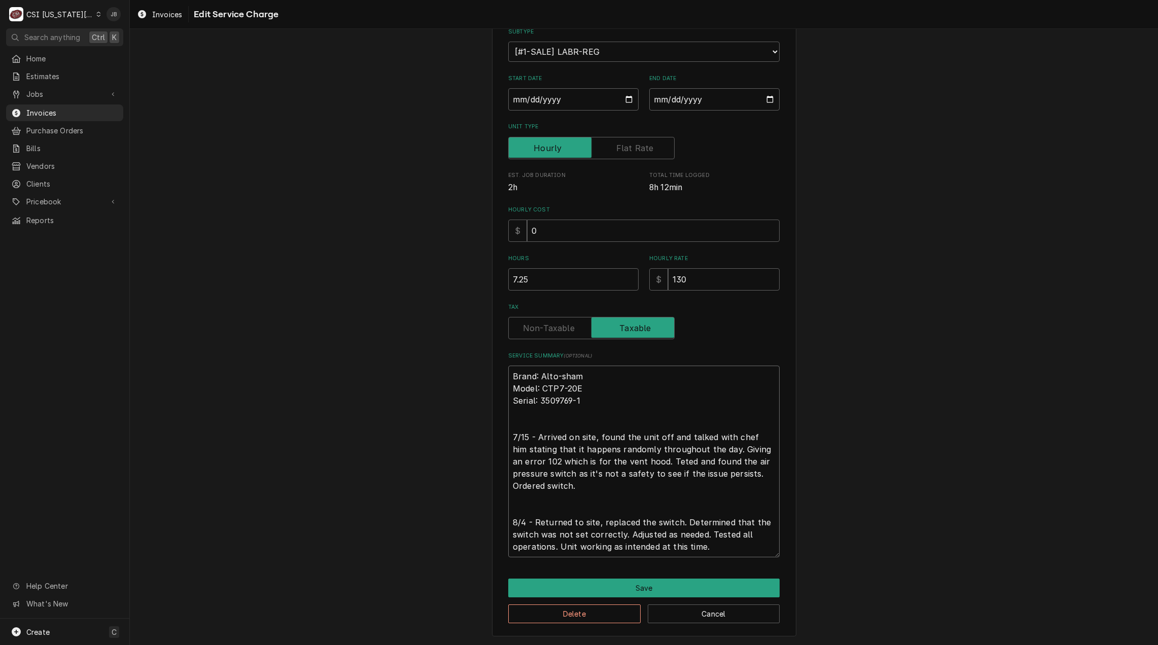
type textarea "x"
type textarea "Brand: Alto-sham Model: CTP7-20E Serial: 3509769-1 7/15 - Arrived on site, foun…"
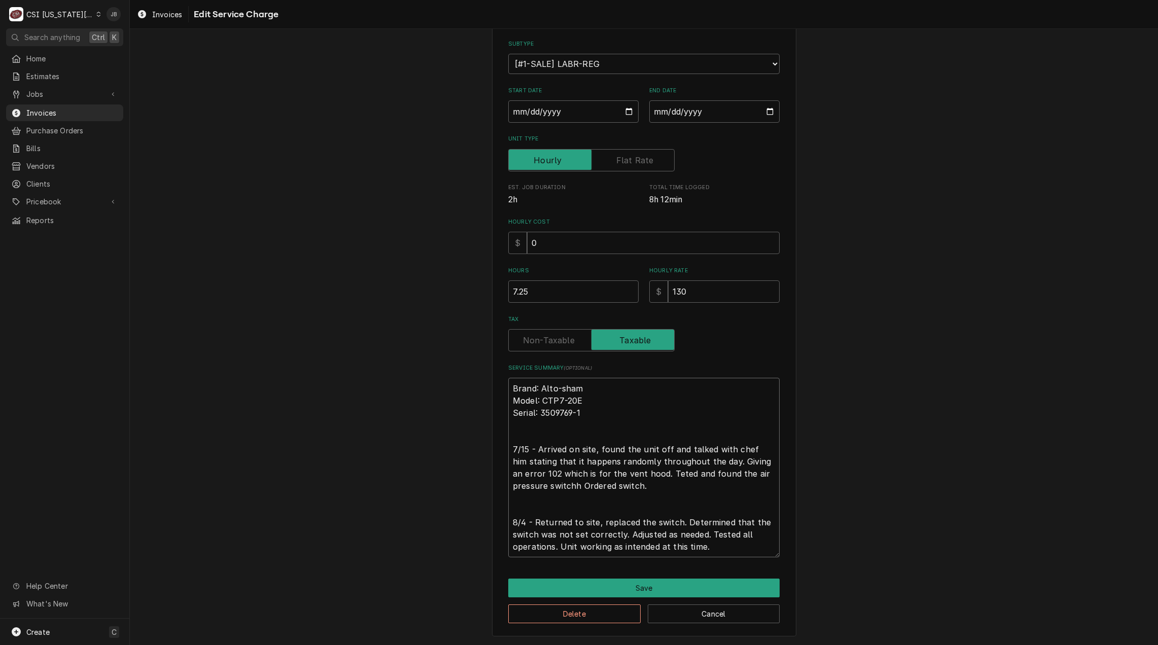
scroll to position [109, 0]
type textarea "x"
type textarea "Brand: Alto-sham Model: CTP7-20E Serial: 3509769-1 7/15 - Arrived on site, foun…"
type textarea "x"
type textarea "Brand: Alto-sham Model: CTP7-20E Serial: 3509769-1 7/15 - Arrived on site, foun…"
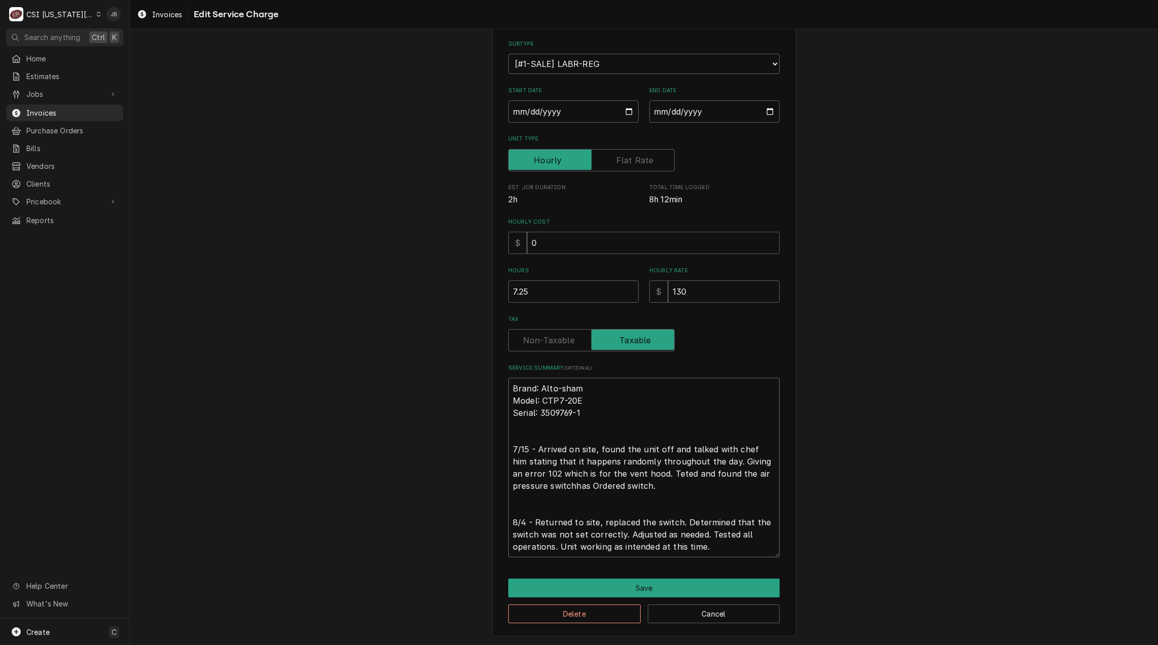
type textarea "x"
type textarea "Brand: Alto-sham Model: CTP7-20E Serial: 3509769-1 7/15 - Arrived on site, foun…"
type textarea "x"
type textarea "Brand: Alto-sham Model: CTP7-20E Serial: 3509769-1 7/15 - Arrived on site, foun…"
type textarea "x"
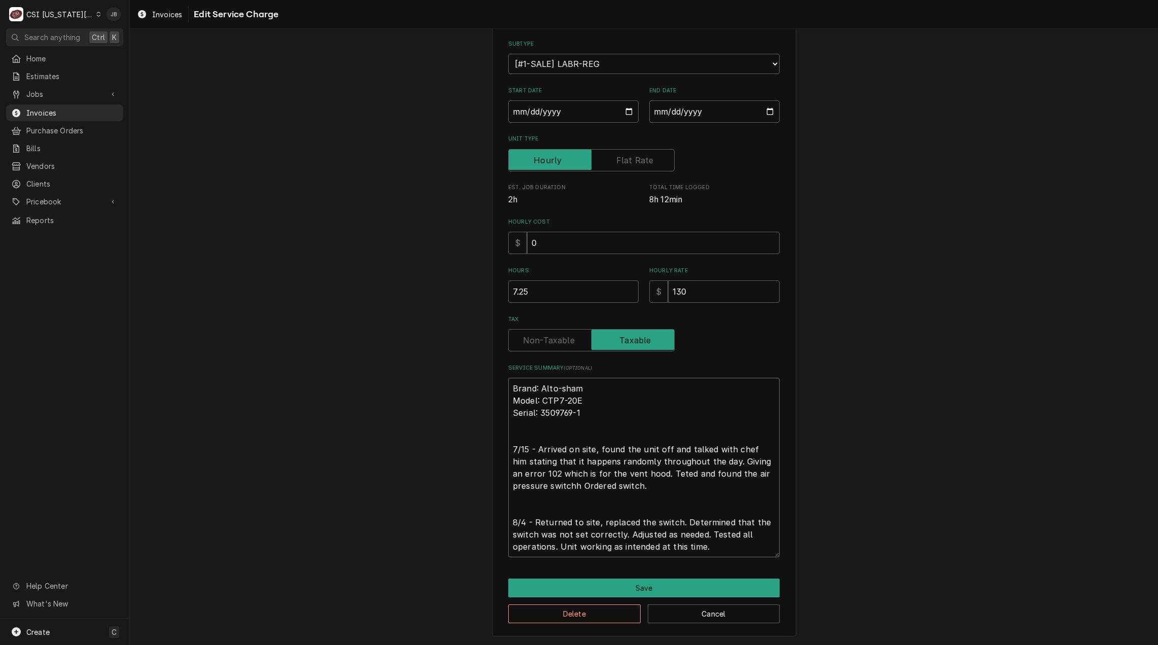
type textarea "Brand: Alto-sham Model: CTP7-20E Serial: 3509769-1 7/15 - Arrived on site, foun…"
type textarea "x"
type textarea "Brand: Alto-sham Model: CTP7-20E Serial: 3509769-1 7/15 - Arrived on site, foun…"
type textarea "x"
type textarea "Brand: Alto-sham Model: CTP7-20E Serial: 3509769-1 7/15 - Arrived on site, foun…"
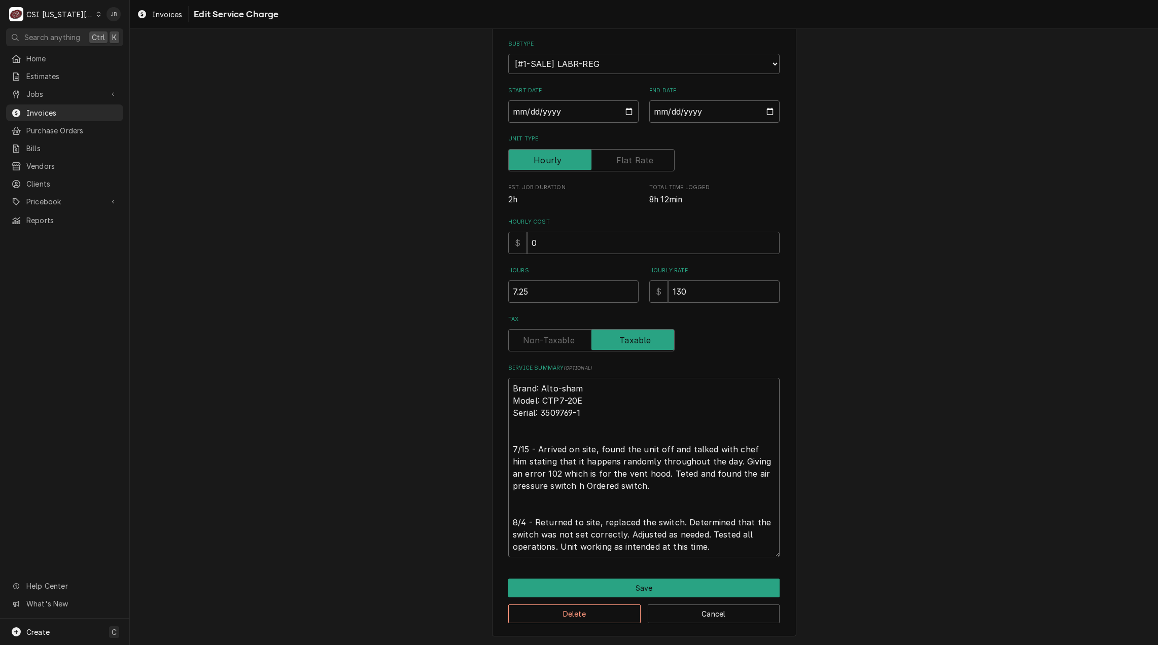
type textarea "x"
type textarea "Brand: Alto-sham Model: CTP7-20E Serial: 3509769-1 7/15 - Arrived on site, foun…"
type textarea "x"
type textarea "Brand: Alto-sham Model: CTP7-20E Serial: 3509769-1 7/15 - Arrived on site, foun…"
type textarea "x"
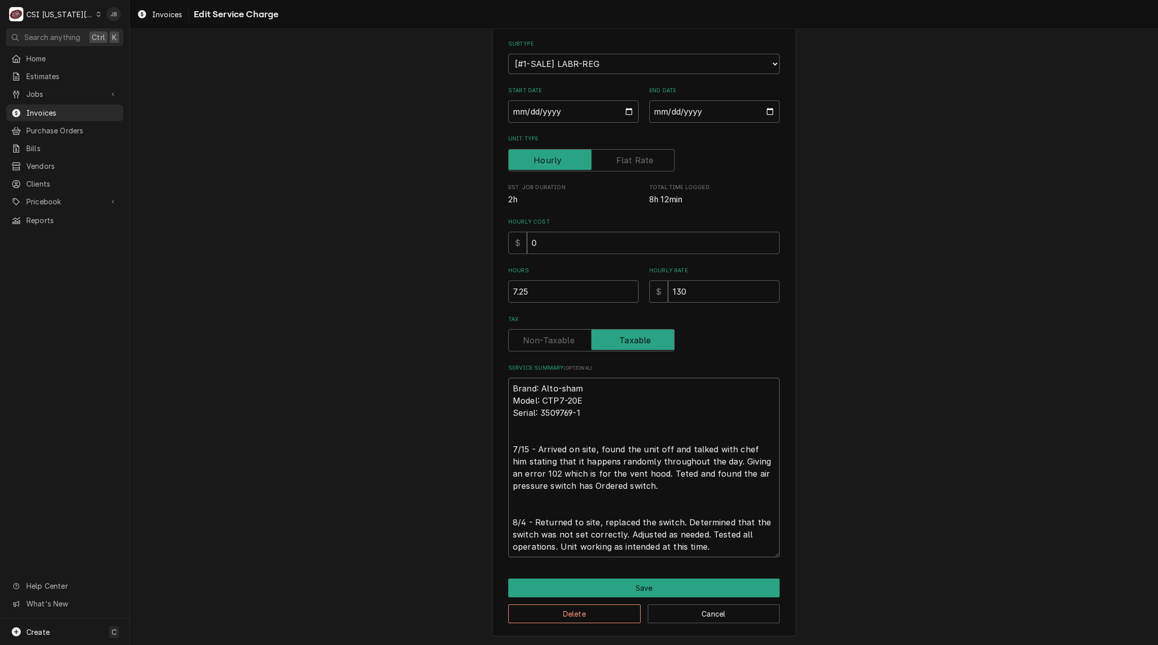
type textarea "Brand: Alto-sham Model: CTP7-20E Serial: 3509769-1 7/15 - Arrived on site, foun…"
type textarea "x"
type textarea "Brand: Alto-sham Model: CTP7-20E Serial: 3509769-1 7/15 - Arrived on site, foun…"
type textarea "x"
type textarea "Brand: Alto-sham Model: CTP7-20E Serial: 3509769-1 7/15 - Arrived on site, foun…"
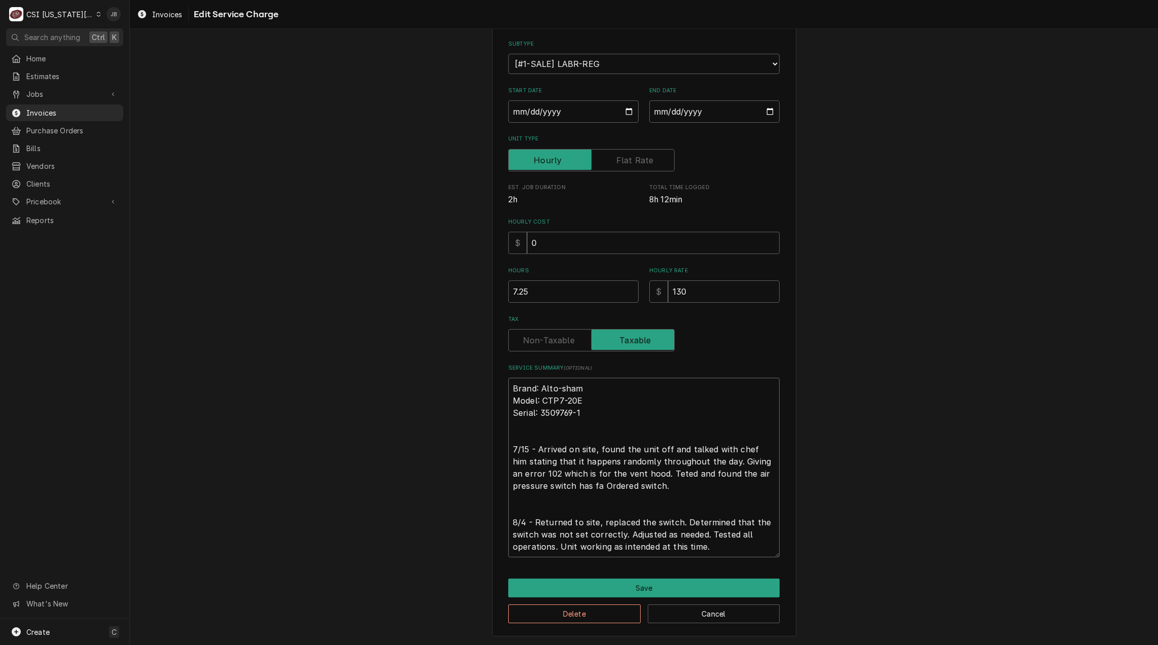
type textarea "x"
type textarea "Brand: Alto-sham Model: CTP7-20E Serial: 3509769-1 7/15 - Arrived on site, foun…"
type textarea "x"
type textarea "Brand: Alto-sham Model: CTP7-20E Serial: 3509769-1 7/15 - Arrived on site, foun…"
type textarea "x"
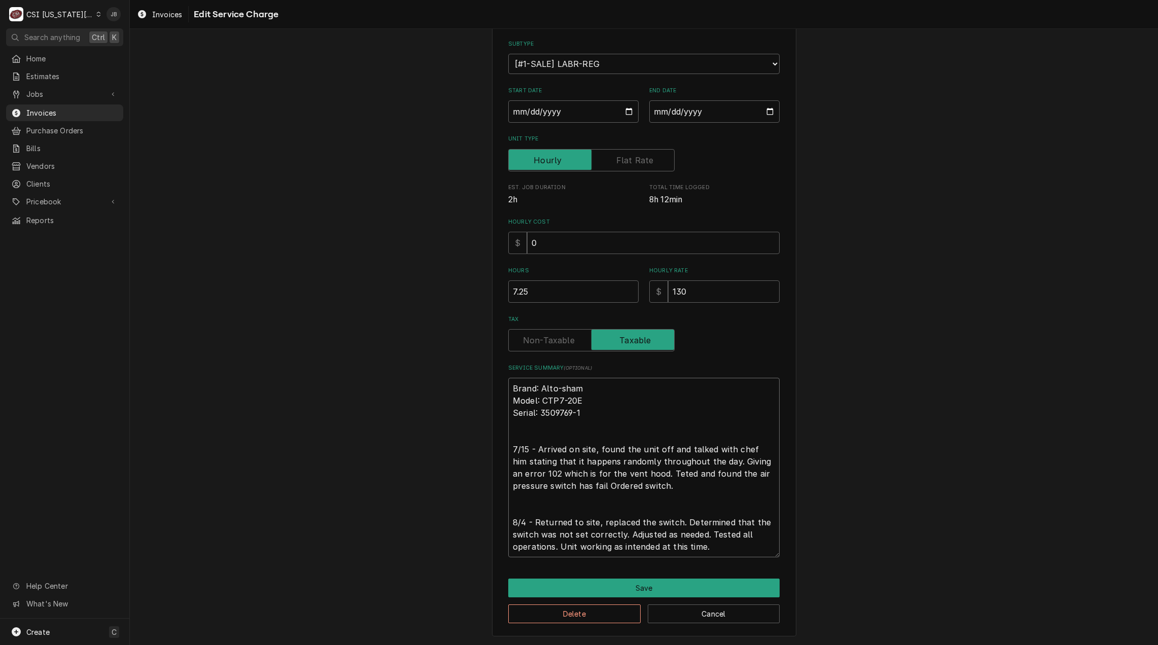
type textarea "Brand: Alto-sham Model: CTP7-20E Serial: 3509769-1 7/15 - Arrived on site, foun…"
type textarea "x"
type textarea "Brand: Alto-sham Model: CTP7-20E Serial: 3509769-1 7/15 - Arrived on site, foun…"
type textarea "x"
type textarea "Brand: Alto-sham Model: CTP7-20E Serial: 3509769-1 7/15 - Arrived on site, foun…"
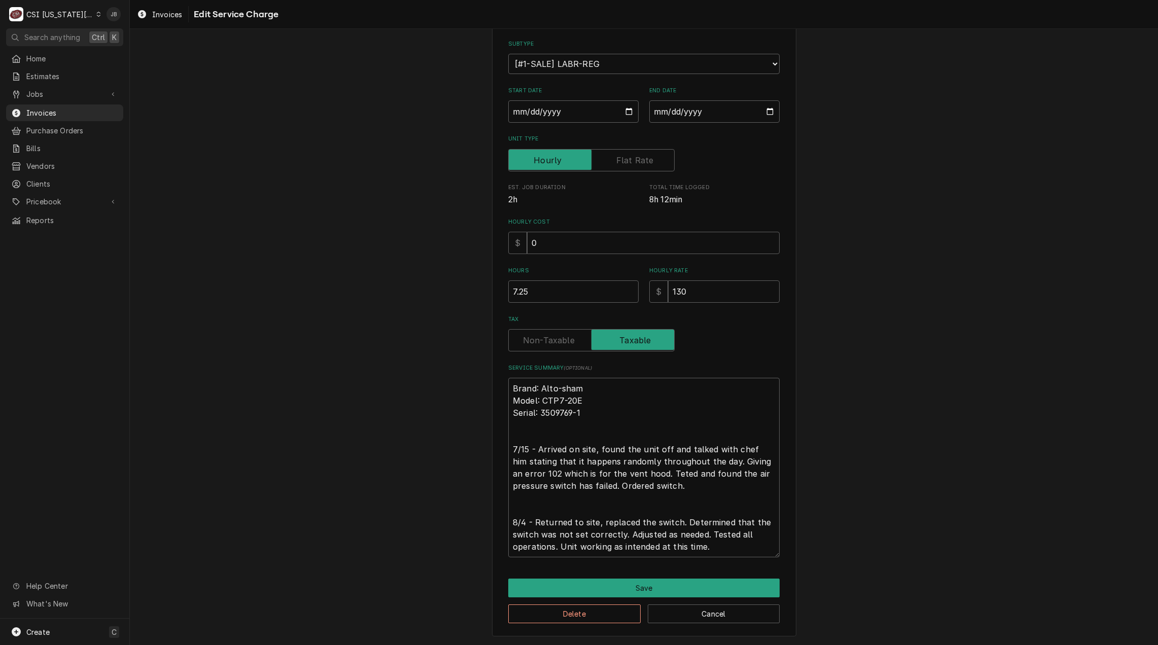
type textarea "x"
type textarea "Brand: Alto-sham Model: CTP7-20E Serial: 3509769-1 7/15 - Arrived on site, foun…"
click at [652, 584] on button "Save" at bounding box center [643, 588] width 271 height 19
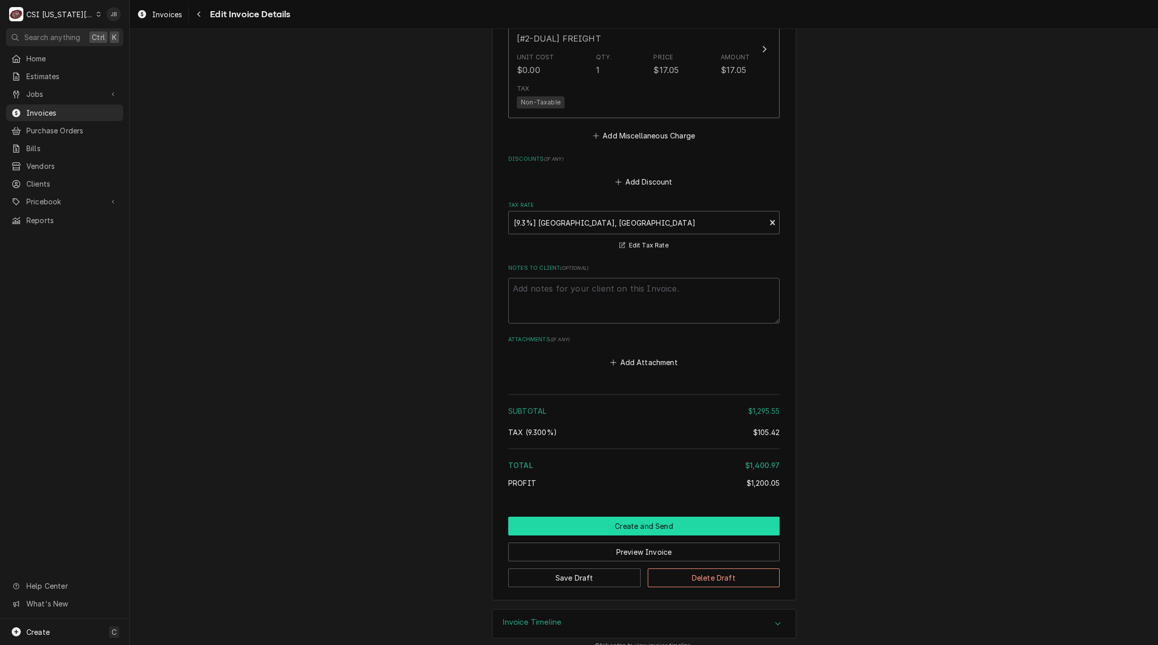
click at [633, 517] on button "Create and Send" at bounding box center [643, 526] width 271 height 19
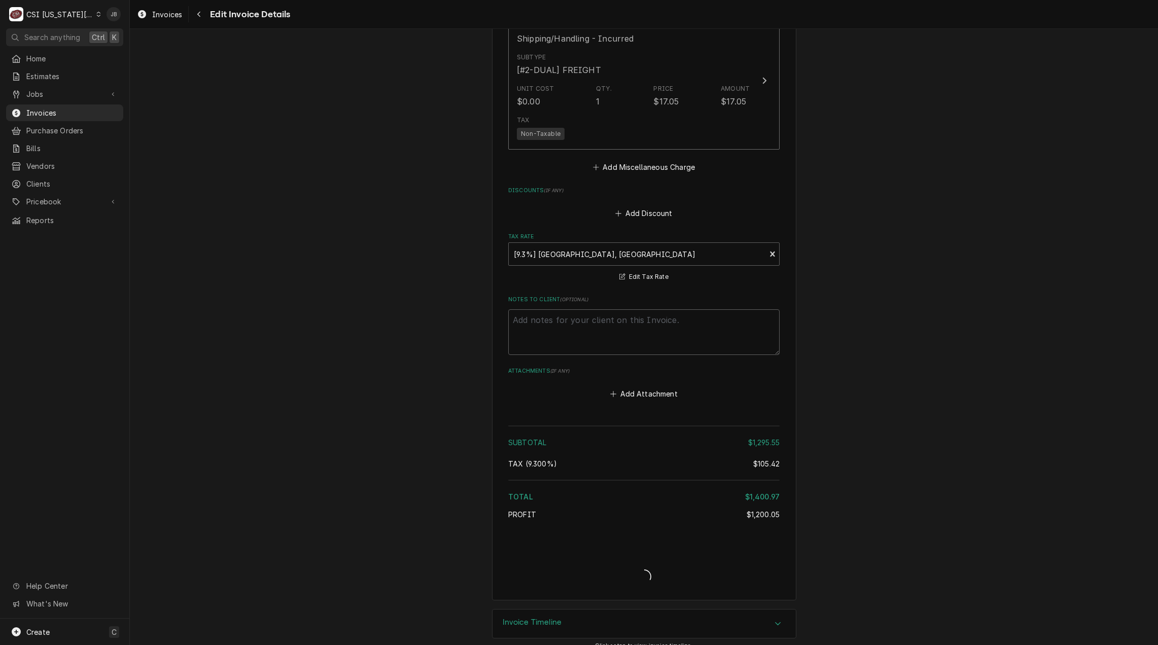
type textarea "x"
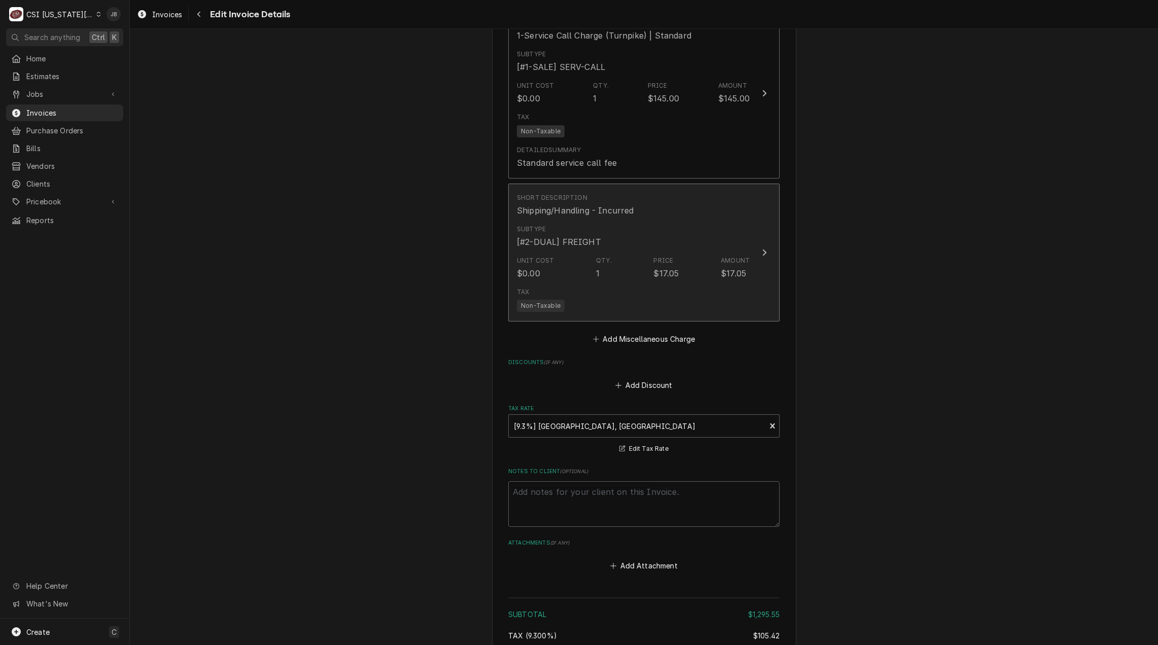
scroll to position [1480, 0]
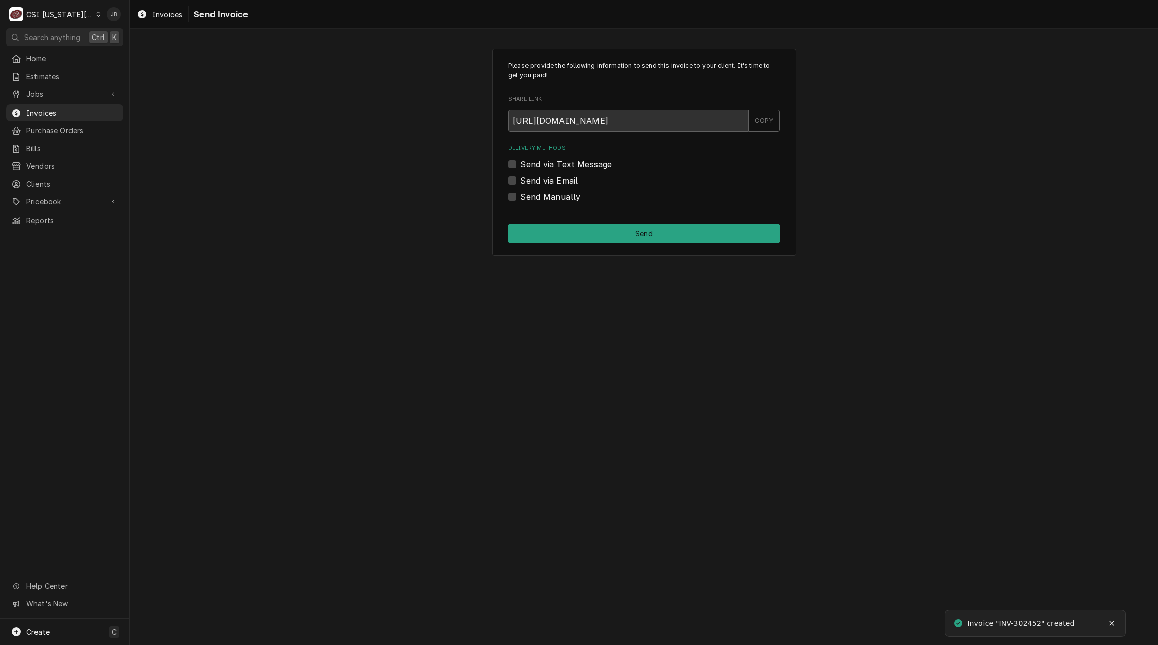
click at [565, 184] on label "Send via Email" at bounding box center [549, 181] width 57 height 12
click at [565, 184] on input "Send via Email" at bounding box center [656, 186] width 271 height 22
checkbox input "true"
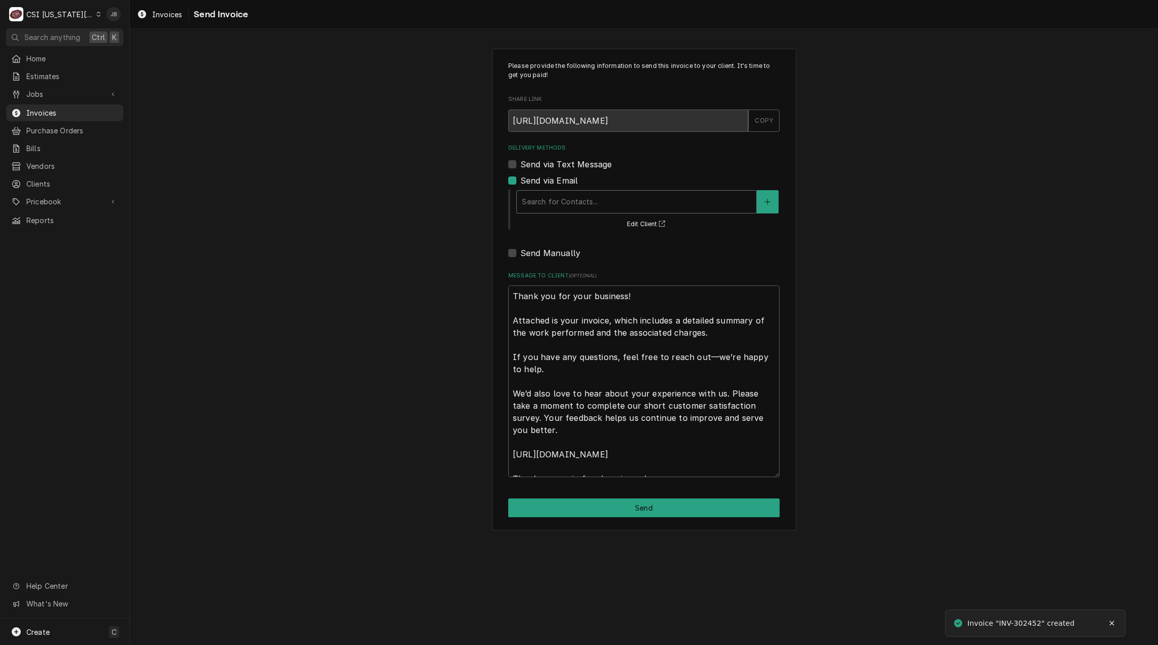
click at [582, 200] on div "Delivery Methods" at bounding box center [636, 202] width 229 height 18
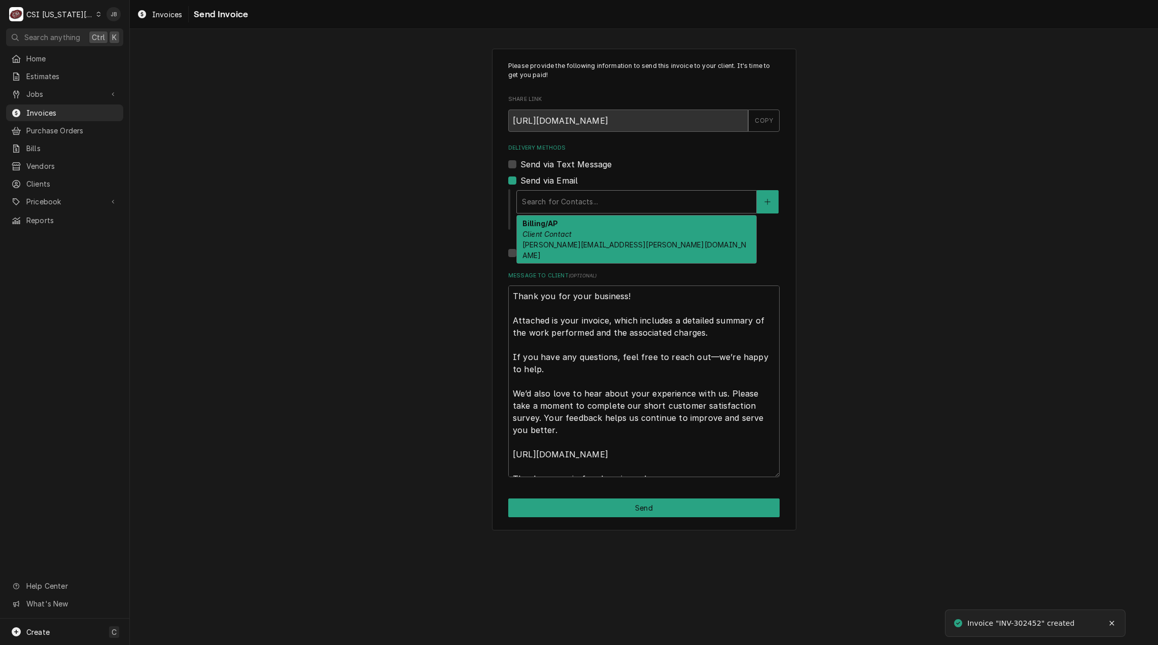
click at [596, 234] on div "Billing/AP Client Contact morgan.leslie@oakviewgroup.com" at bounding box center [636, 240] width 239 height 48
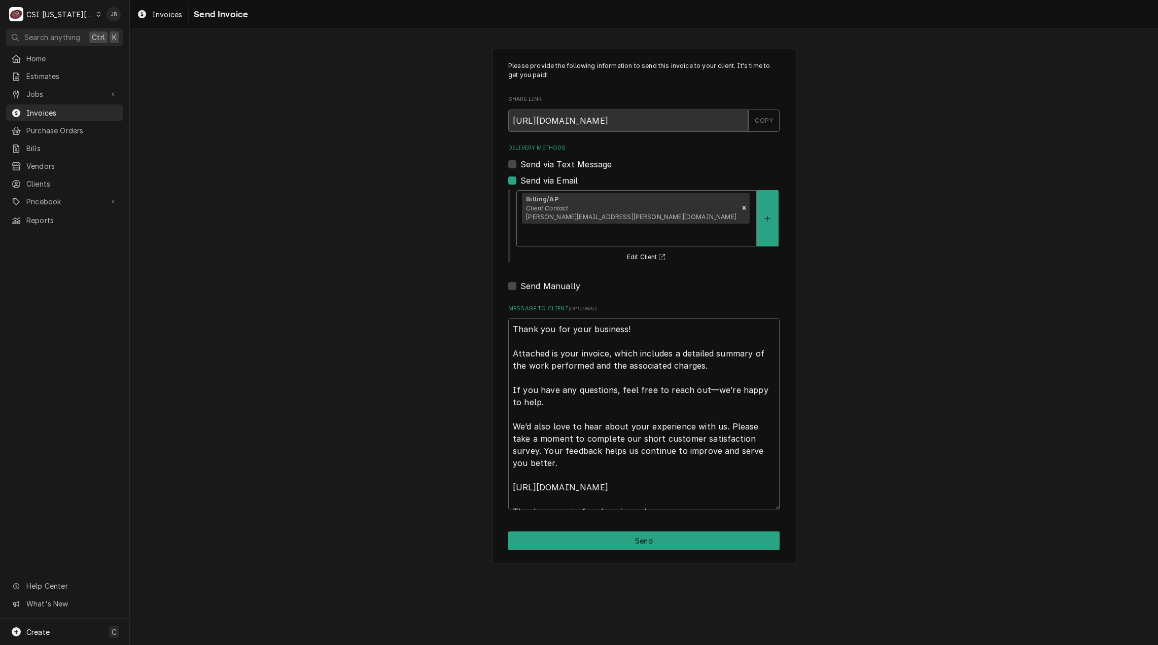
click at [605, 534] on div "Please provide the following information to send this invoice to your client. I…" at bounding box center [644, 306] width 304 height 515
click at [601, 532] on button "Send" at bounding box center [643, 541] width 271 height 19
type textarea "x"
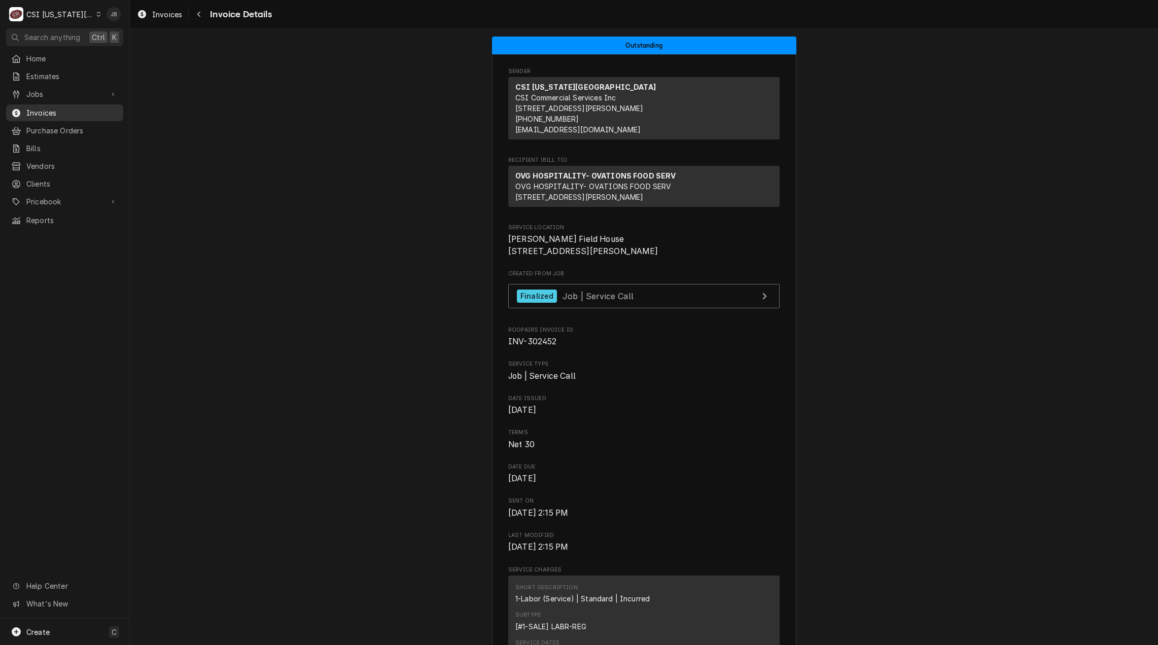
click at [52, 111] on span "Invoices" at bounding box center [72, 113] width 92 height 11
